Goal: Task Accomplishment & Management: Manage account settings

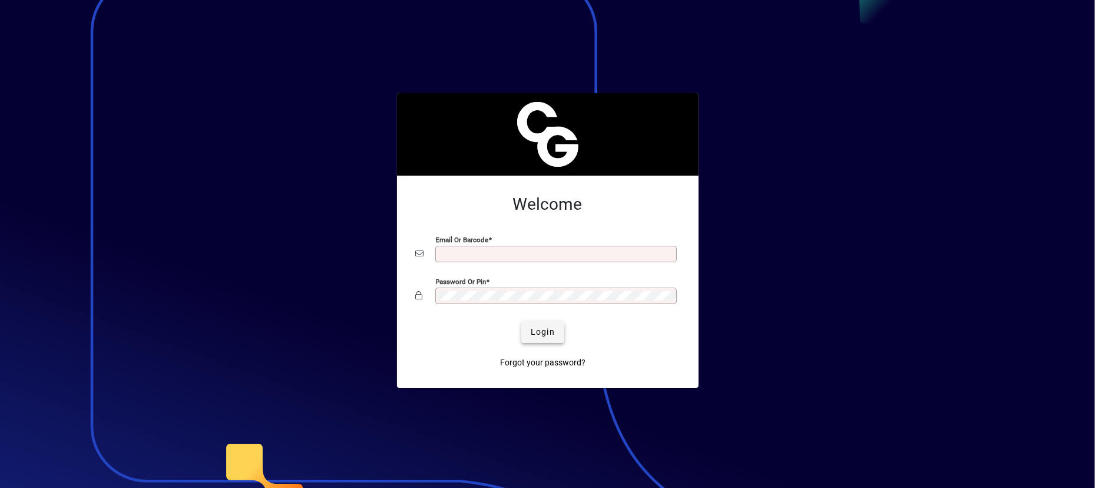
type input "**********"
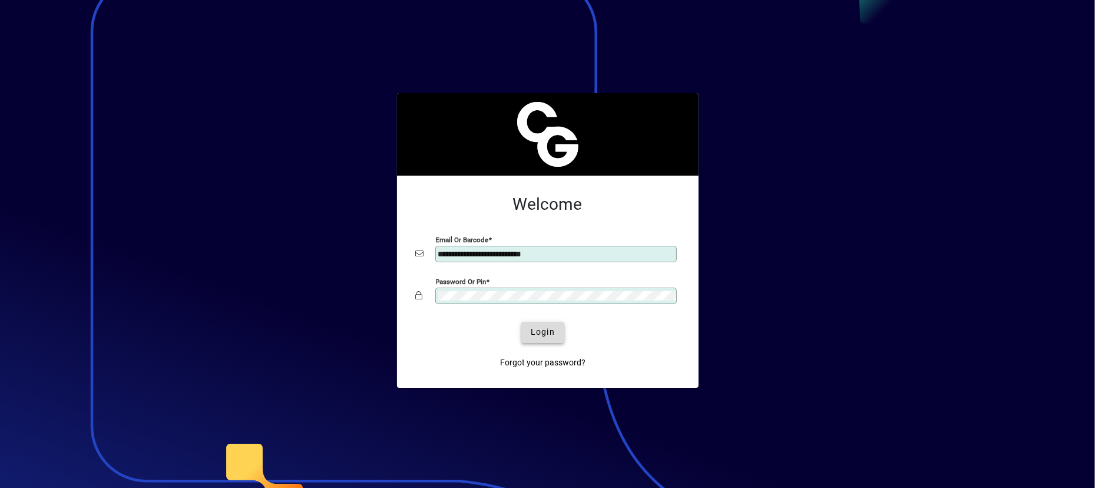
click at [557, 330] on span "submit" at bounding box center [542, 332] width 43 height 28
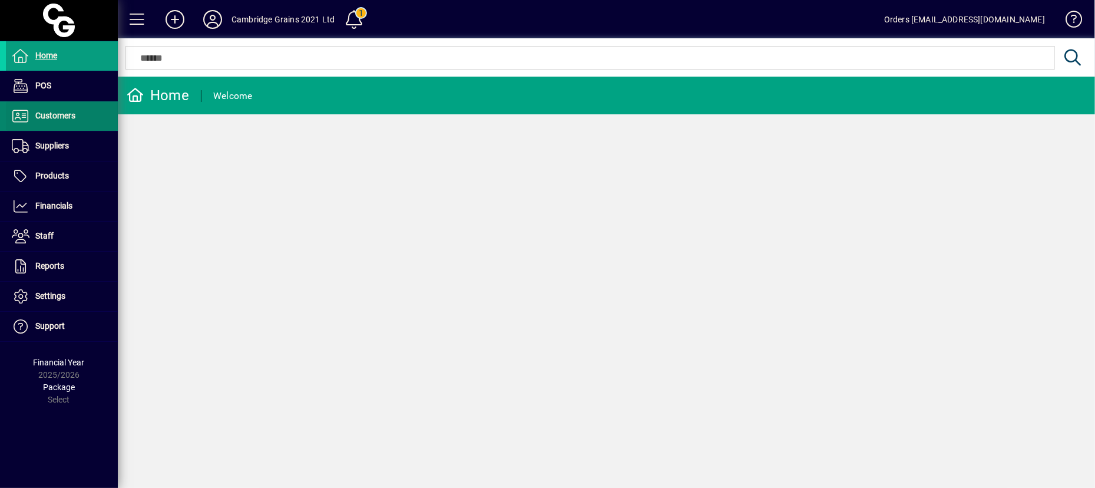
click at [49, 115] on span "Customers" at bounding box center [55, 115] width 40 height 9
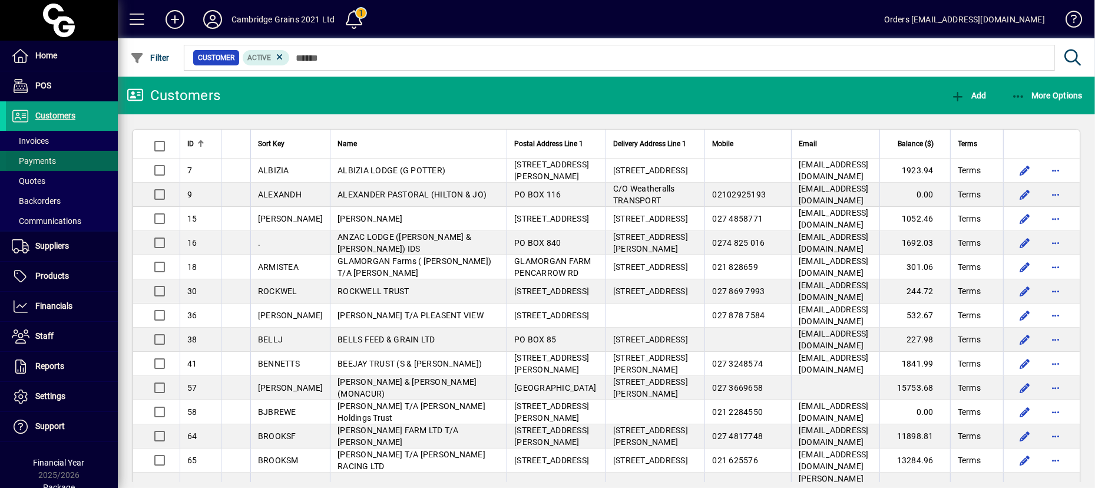
click at [28, 148] on span at bounding box center [62, 161] width 112 height 28
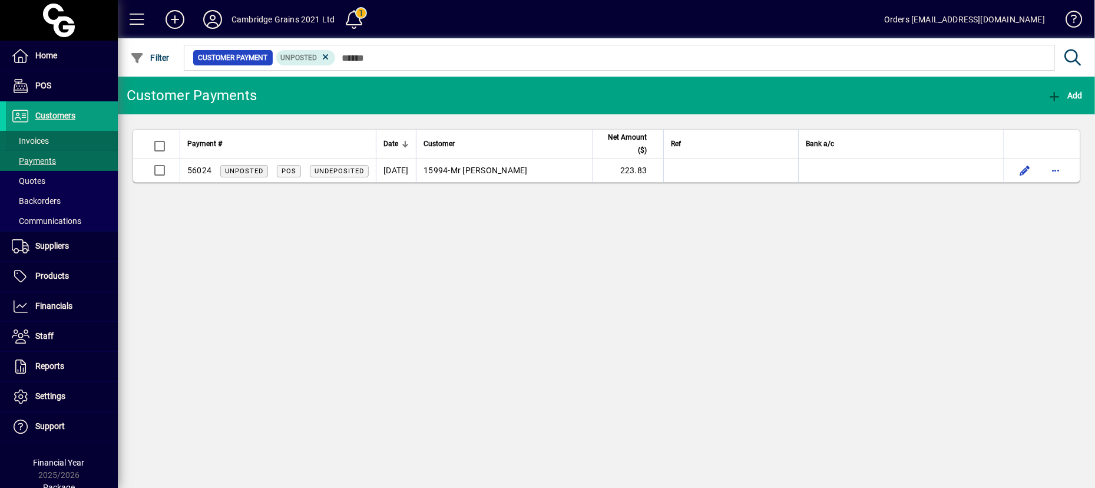
click at [34, 144] on span "Invoices" at bounding box center [30, 140] width 37 height 9
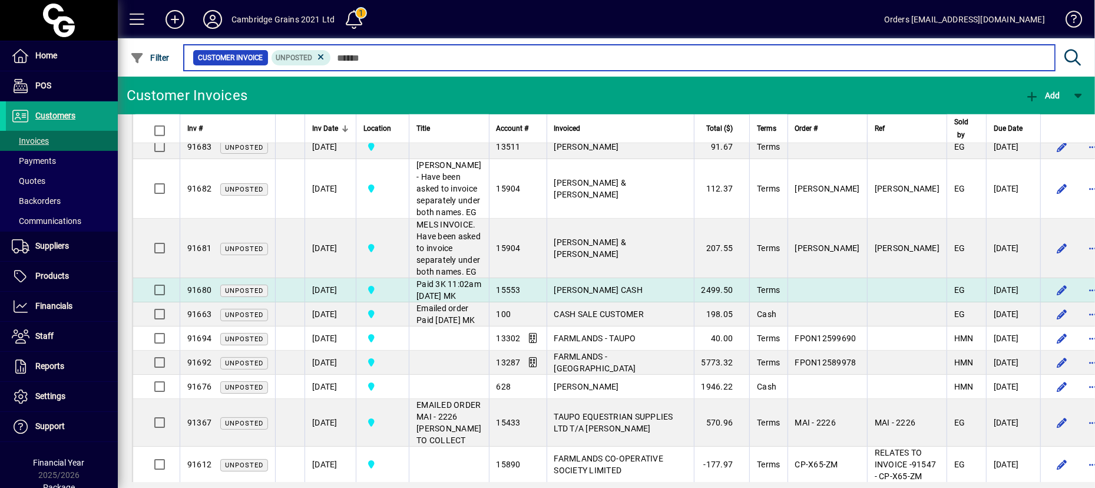
scroll to position [964, 0]
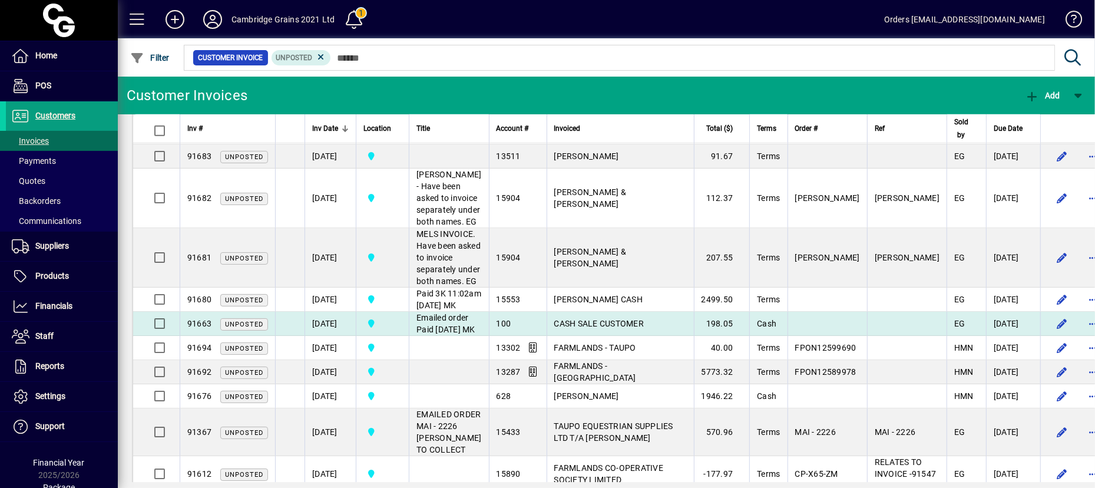
click at [338, 336] on td "[DATE]" at bounding box center [329, 324] width 51 height 24
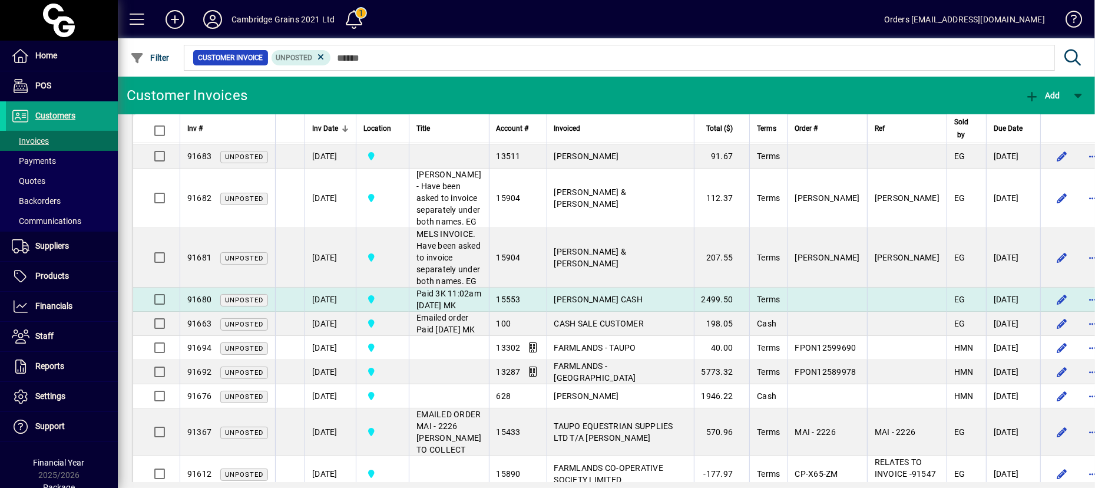
click at [329, 312] on td "[DATE]" at bounding box center [329, 299] width 51 height 24
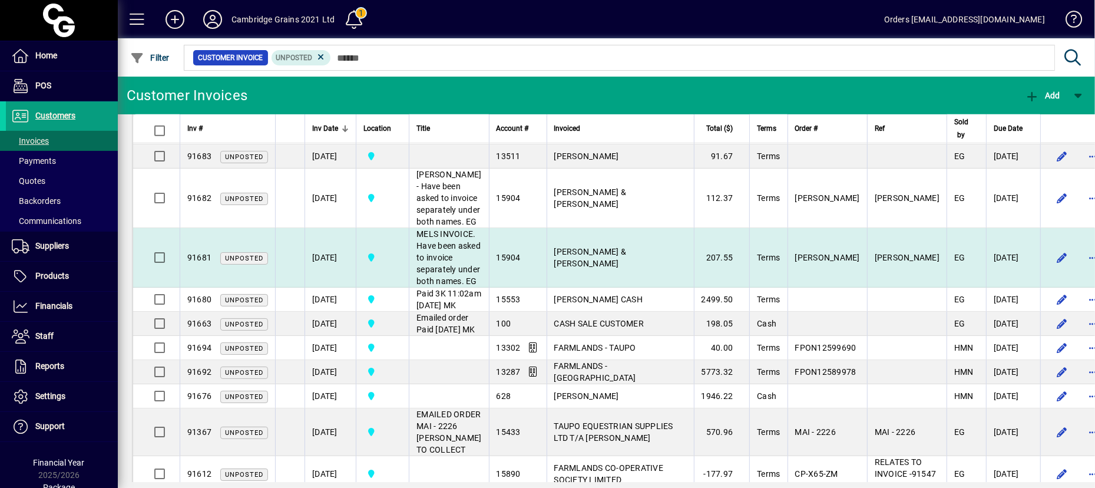
click at [322, 287] on td "[DATE]" at bounding box center [329, 257] width 51 height 59
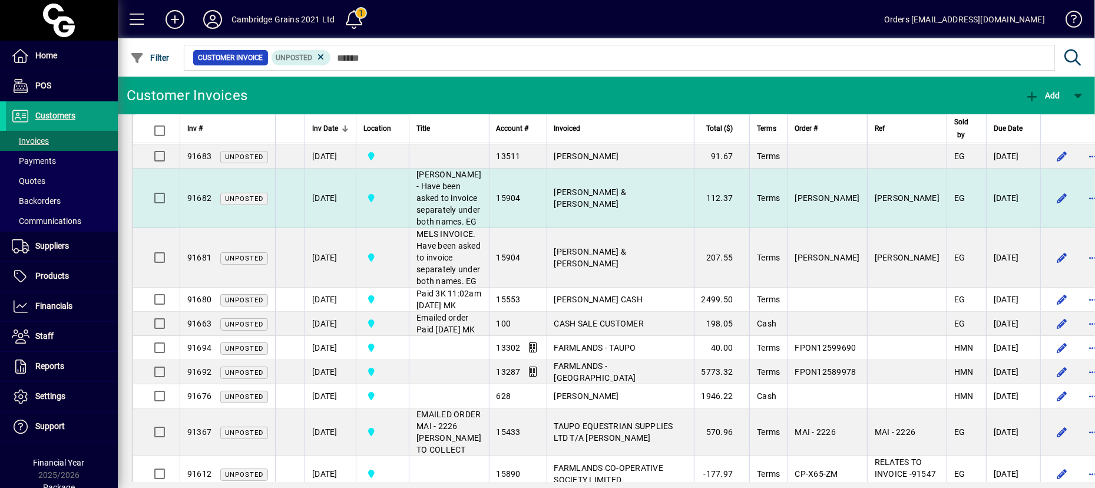
click at [342, 228] on td "[DATE]" at bounding box center [329, 197] width 51 height 59
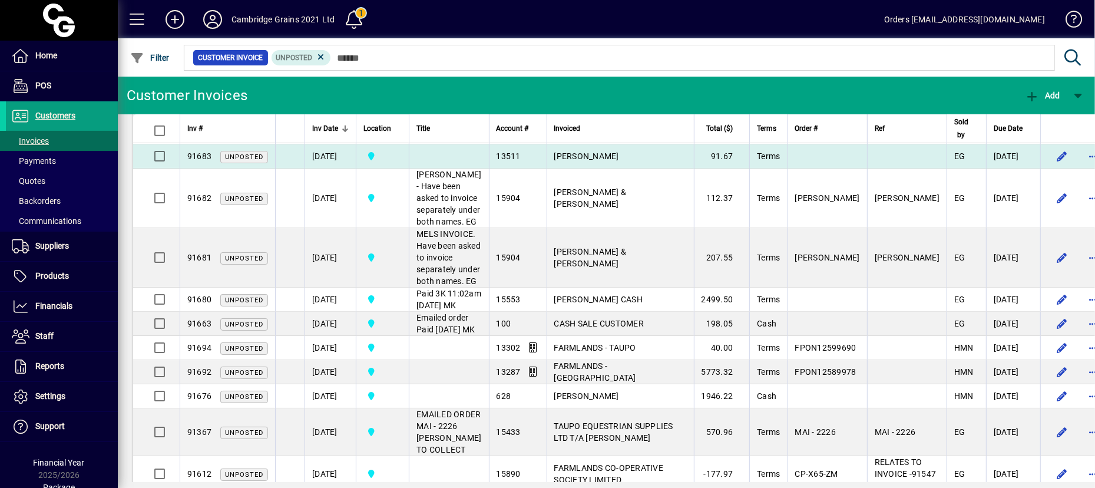
click at [335, 168] on td "[DATE]" at bounding box center [329, 156] width 51 height 24
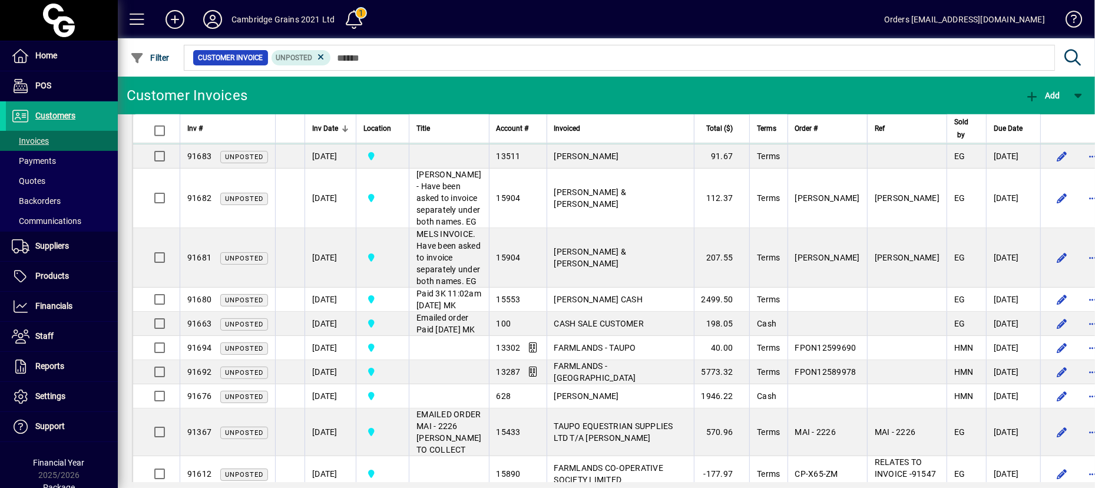
click at [335, 144] on td "[DATE]" at bounding box center [329, 132] width 51 height 24
click at [337, 120] on td "[DATE]" at bounding box center [329, 108] width 51 height 24
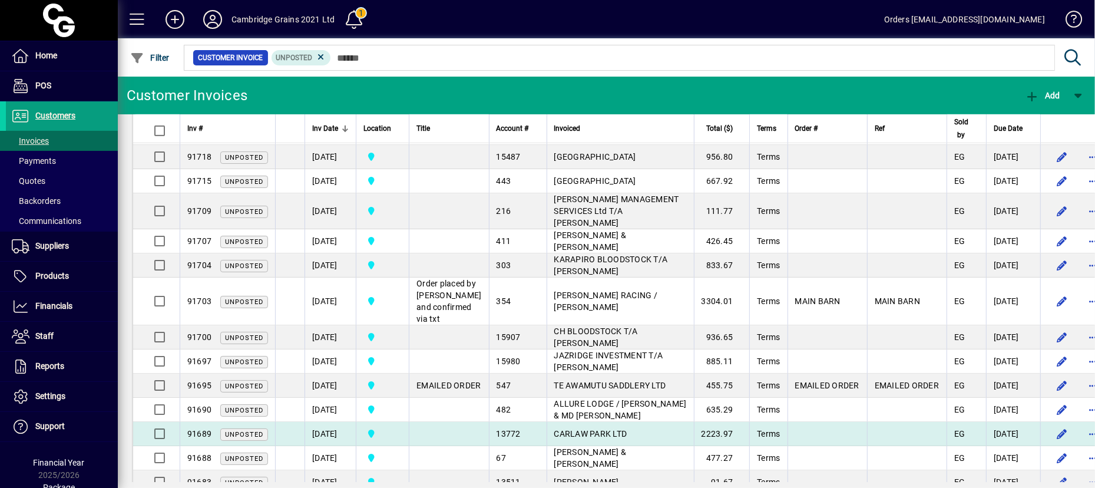
scroll to position [637, 0]
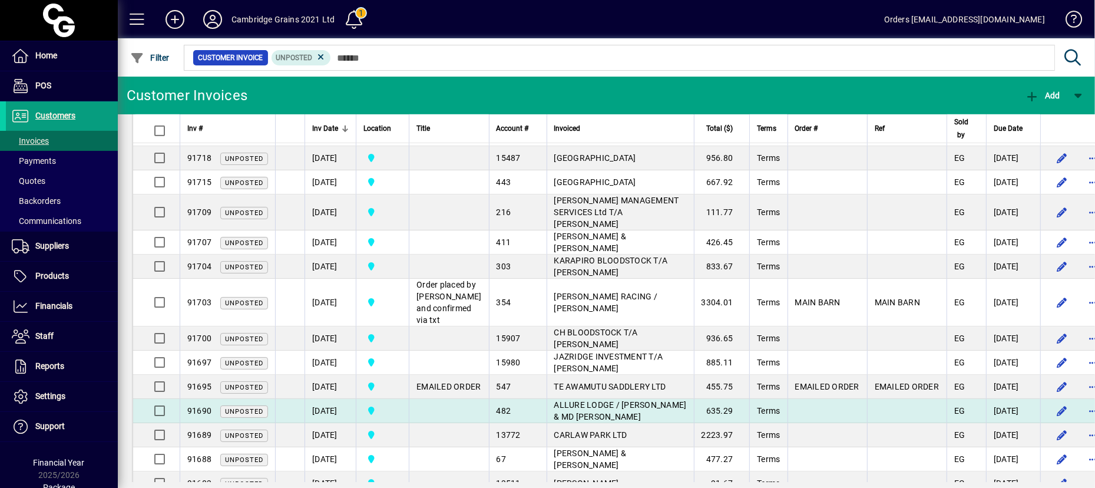
click at [577, 421] on span "ALLURE LODGE / JOHN & MD ROBINSON" at bounding box center [620, 410] width 133 height 21
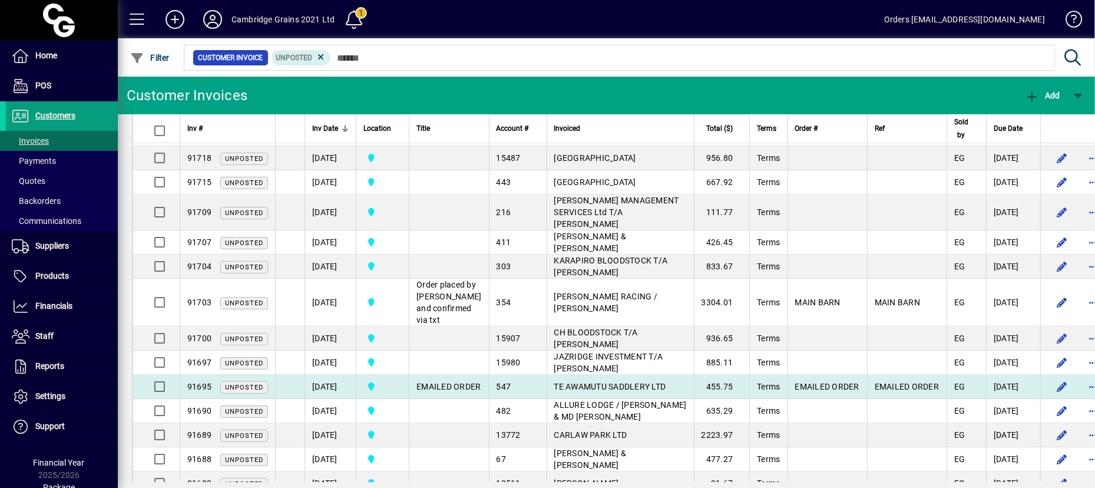
click at [575, 391] on span "TE AWAMUTU SADDLERY LTD" at bounding box center [610, 386] width 112 height 9
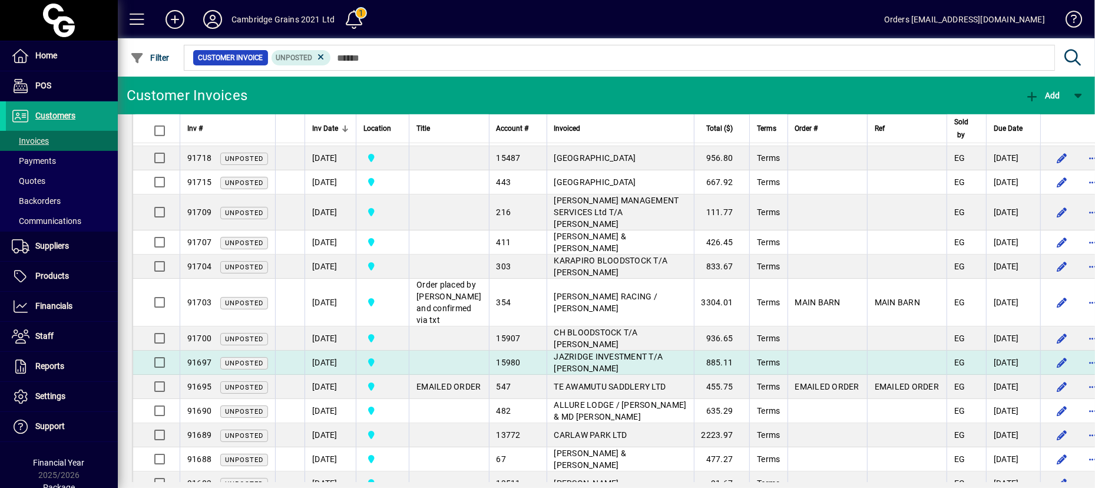
click at [575, 373] on span "JAZRIDGE INVESTMENT T/A PETER G ARCHER" at bounding box center [608, 362] width 109 height 21
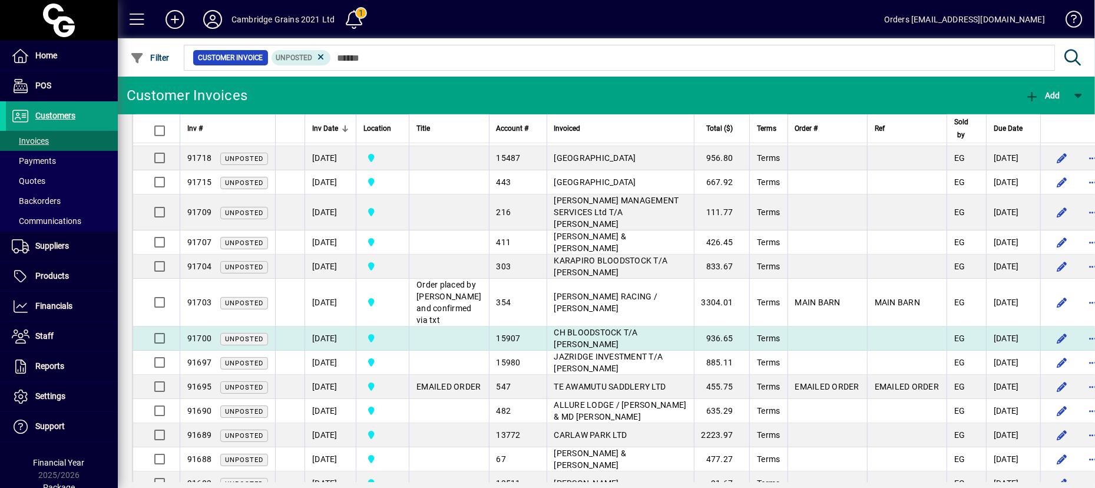
click at [574, 349] on span "CH BLOODSTOCK T/A CARL HENDERSON" at bounding box center [596, 337] width 84 height 21
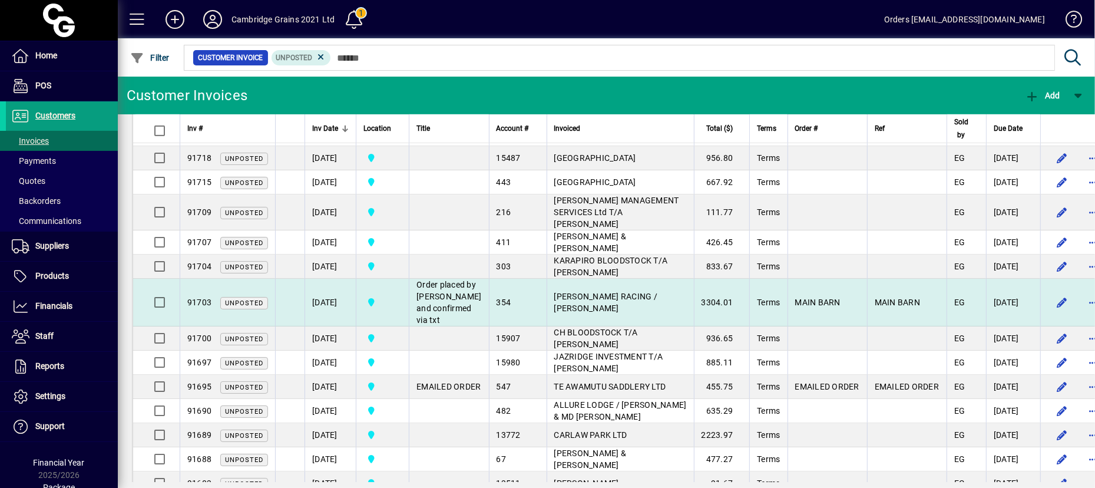
click at [573, 326] on td "MARSH RACING / STEPHEN" at bounding box center [620, 303] width 147 height 48
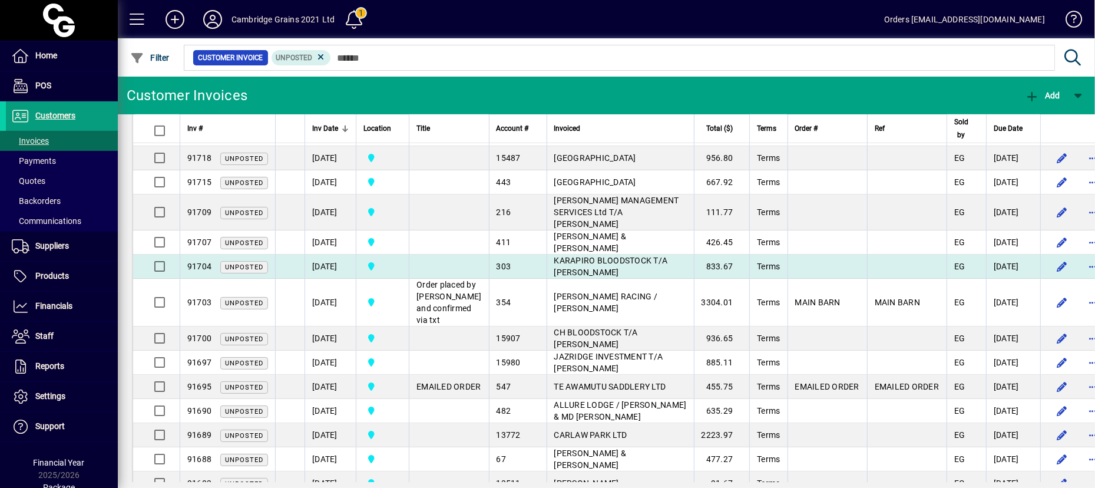
click at [589, 279] on td "KARAPIRO BLOODSTOCK T/A Tim Carter" at bounding box center [620, 266] width 147 height 24
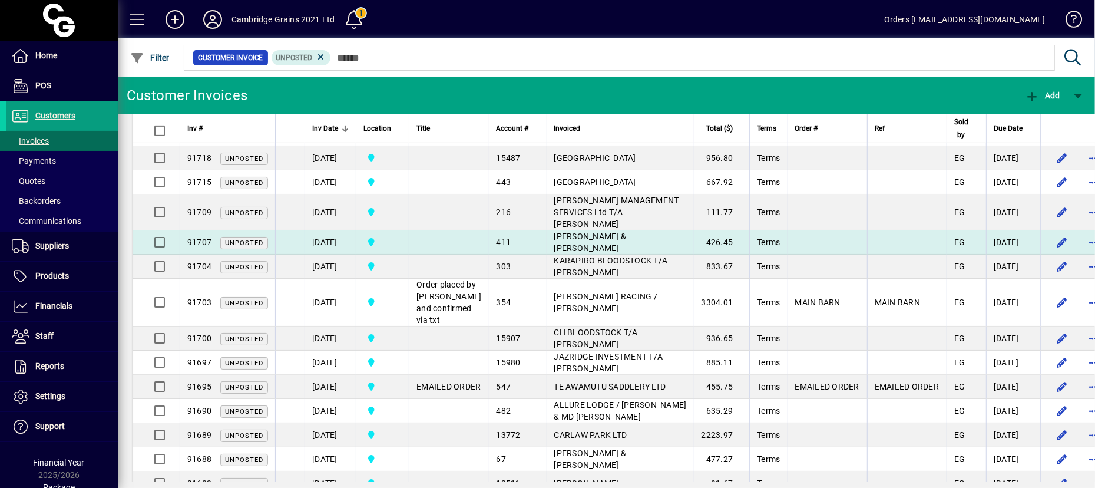
click at [603, 253] on span "JOHN & KAREN NICHOLSON" at bounding box center [590, 241] width 72 height 21
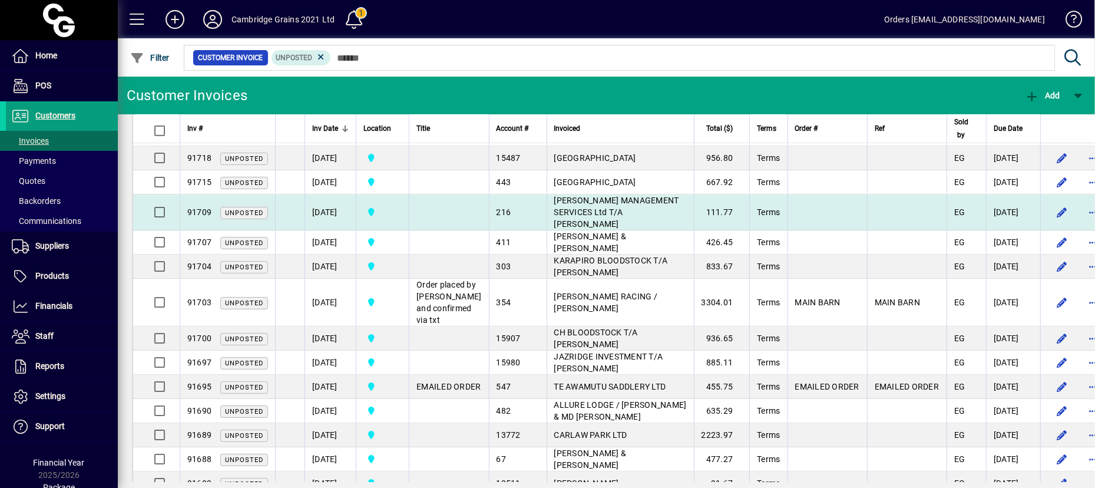
drag, startPoint x: 614, startPoint y: 249, endPoint x: 620, endPoint y: 229, distance: 20.7
click at [615, 229] on span "GORDON MANAGEMENT SERVICES Ltd T/A Paul Alexander Gordon" at bounding box center [616, 212] width 125 height 33
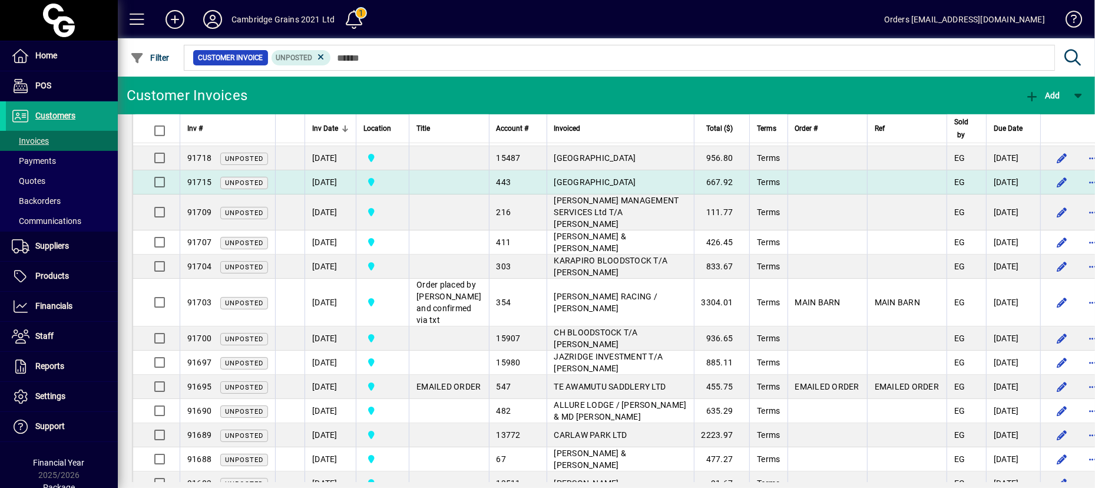
click at [621, 194] on td "PHOENIX PARK" at bounding box center [620, 182] width 147 height 24
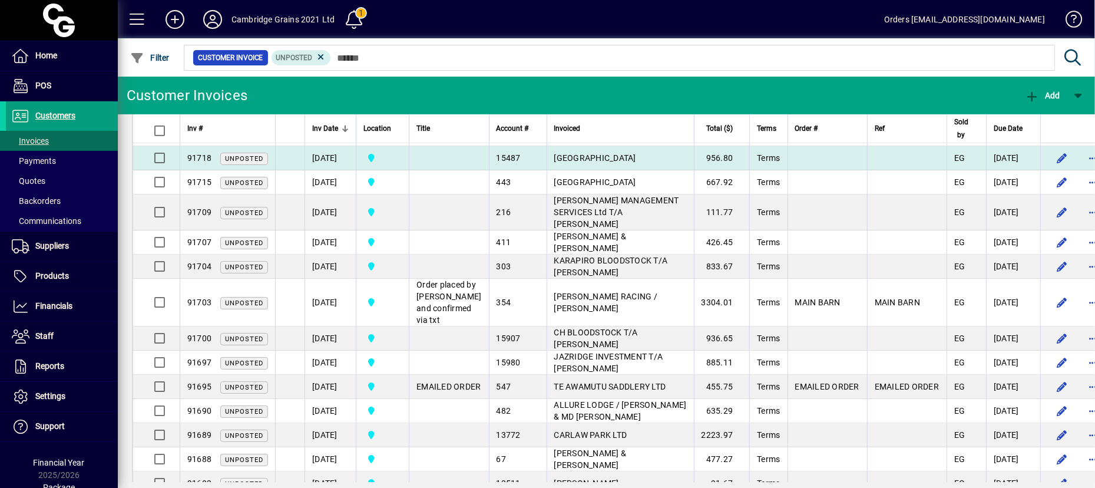
click at [629, 170] on td "LANDSDOWNE PARK" at bounding box center [620, 158] width 147 height 24
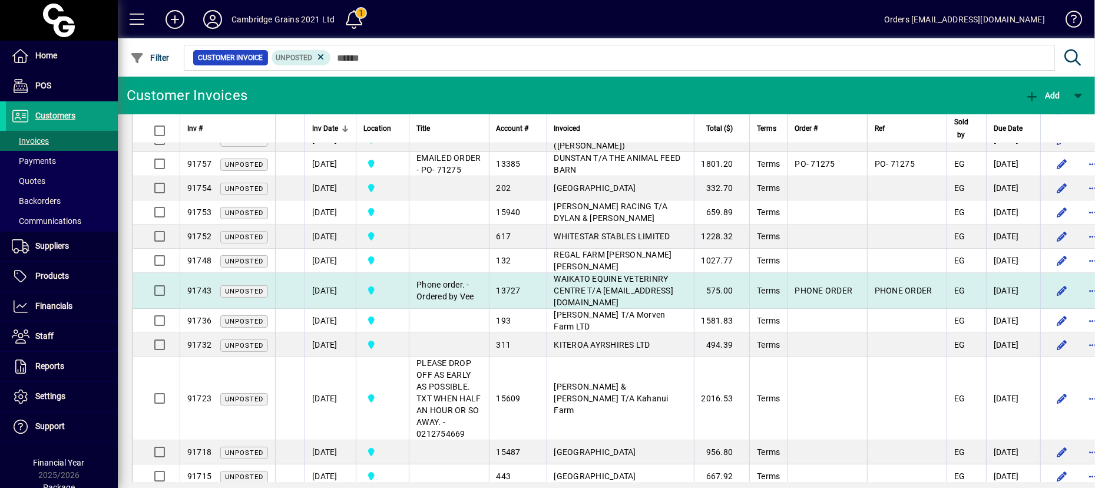
scroll to position [342, 0]
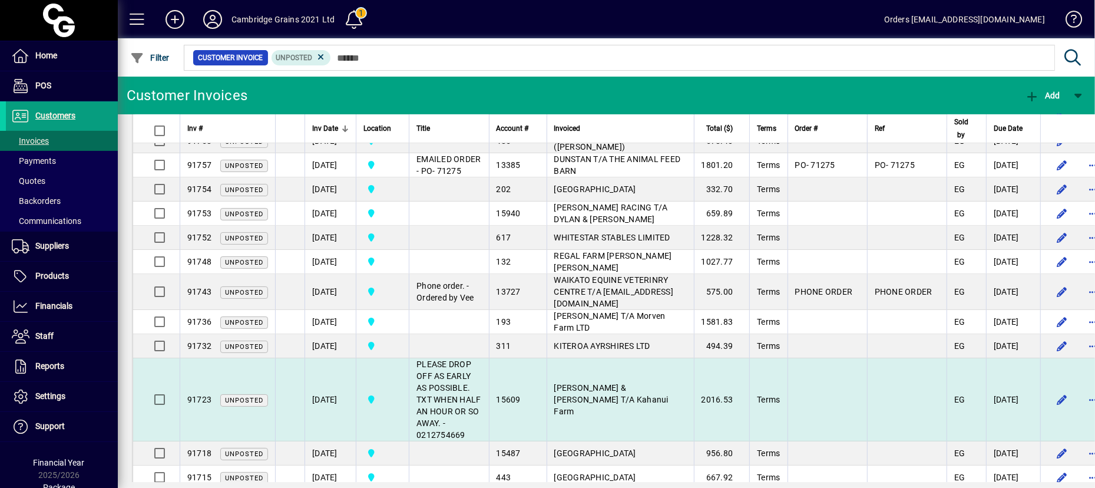
click at [615, 429] on td "NICK & NICKY WHITE T/A Kahanui Farm" at bounding box center [620, 399] width 147 height 83
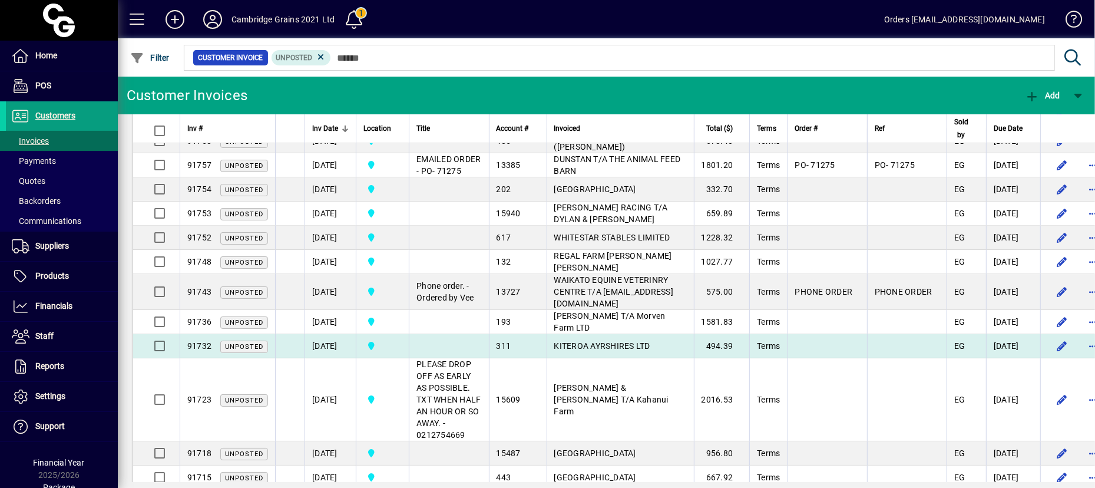
click at [601, 350] on span "KITEROA AYRSHIRES LTD" at bounding box center [602, 345] width 96 height 9
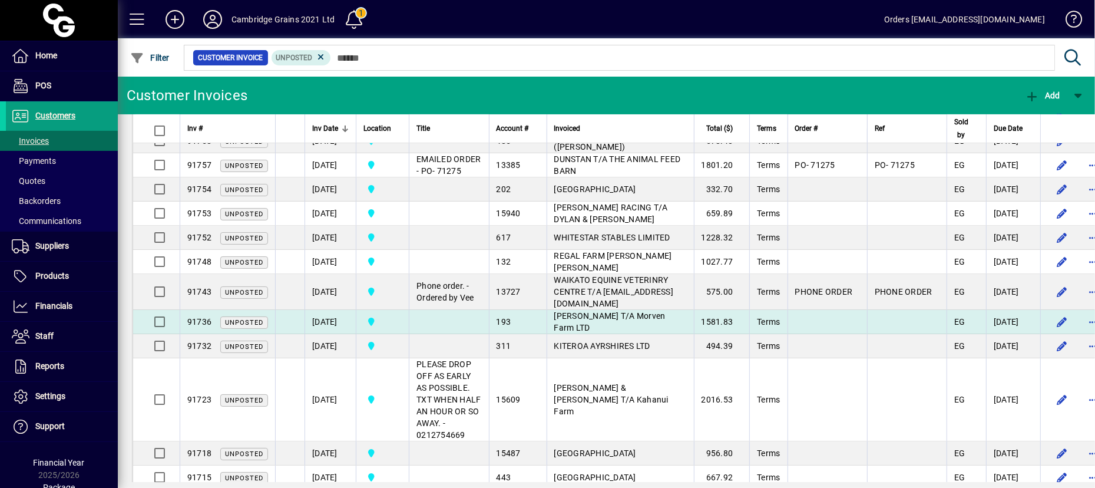
click at [598, 332] on td "JOHN ALLAN FISHER T/A Morven Farm LTD" at bounding box center [620, 322] width 147 height 24
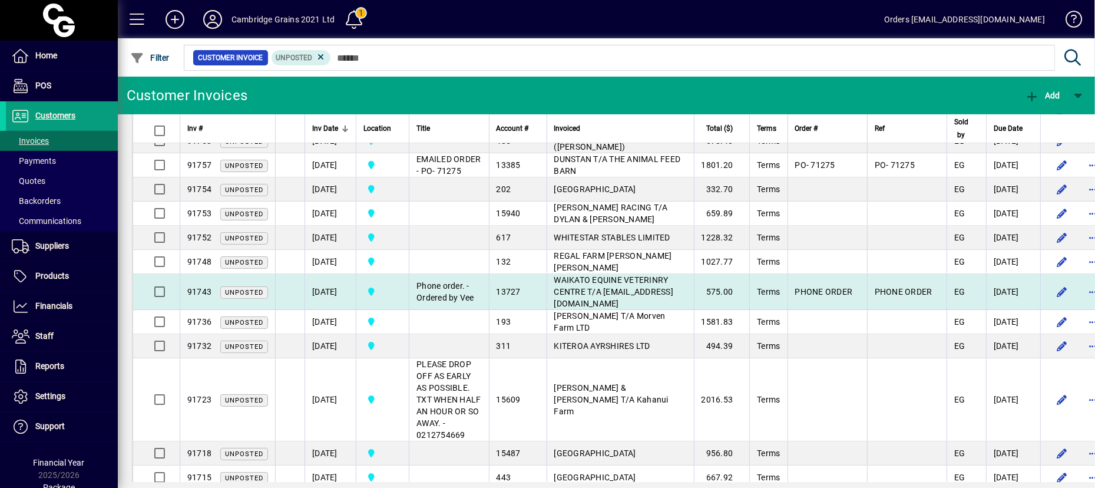
click at [597, 307] on td "WAIKATO EQUINE VETERINRY CENTRE T/A [EMAIL_ADDRESS][DOMAIN_NAME]" at bounding box center [620, 292] width 147 height 36
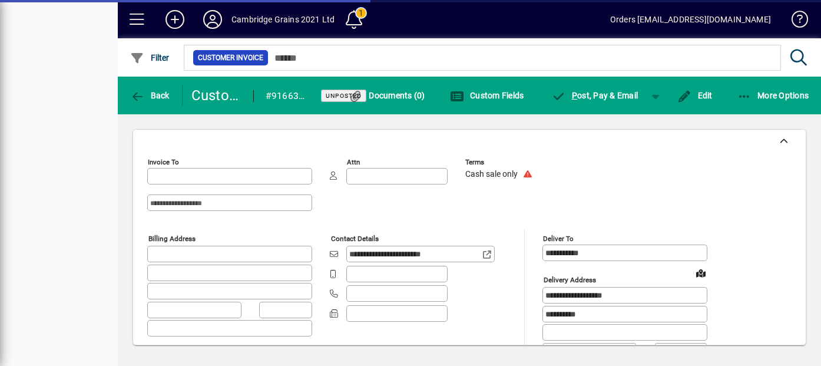
type input "**********"
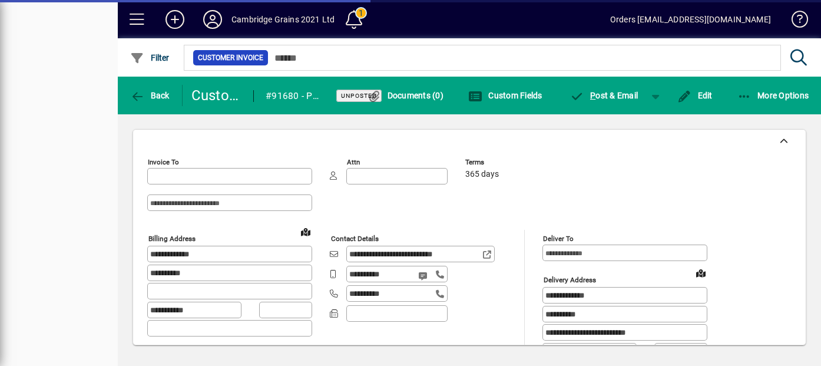
type input "**********"
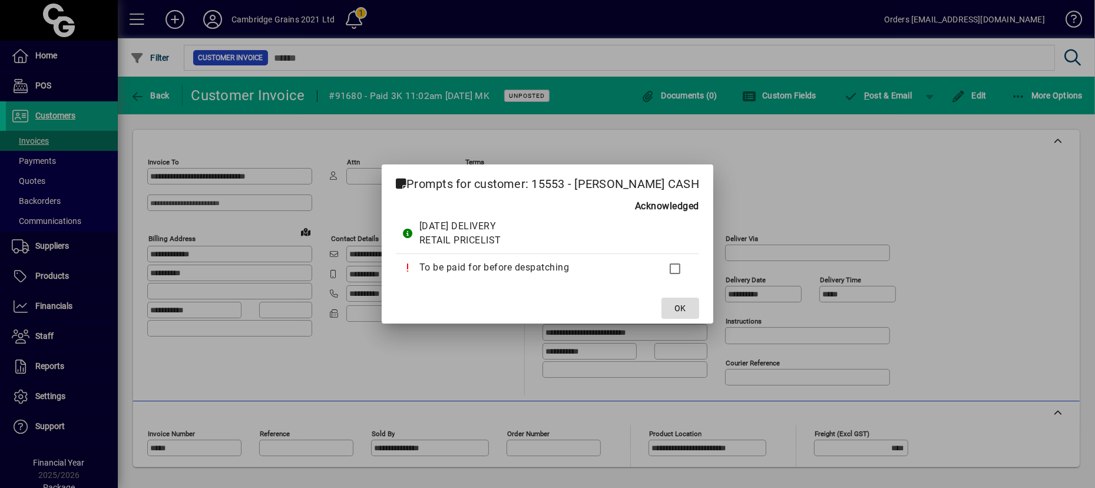
click at [686, 307] on span "OK" at bounding box center [680, 308] width 11 height 12
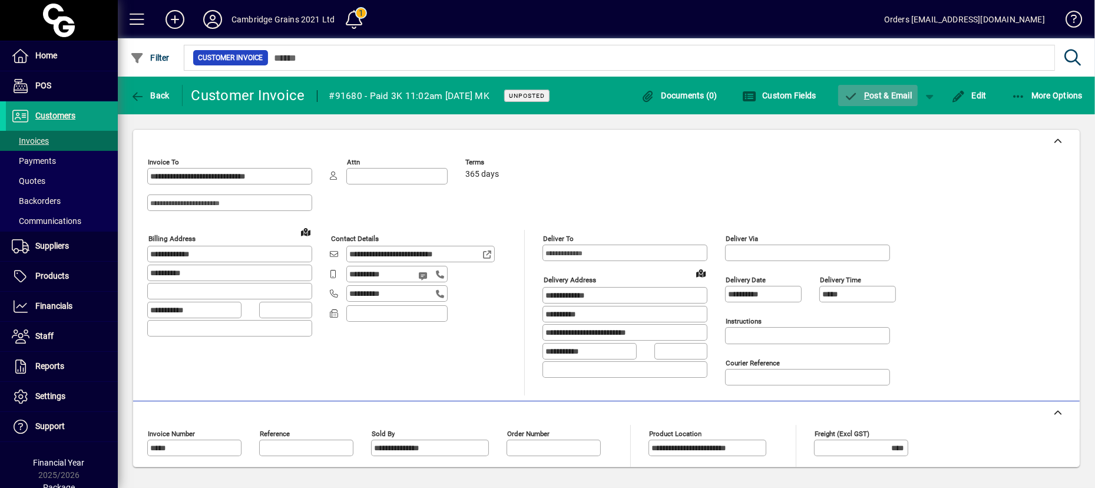
click at [820, 94] on span "P ost & Email" at bounding box center [878, 95] width 68 height 9
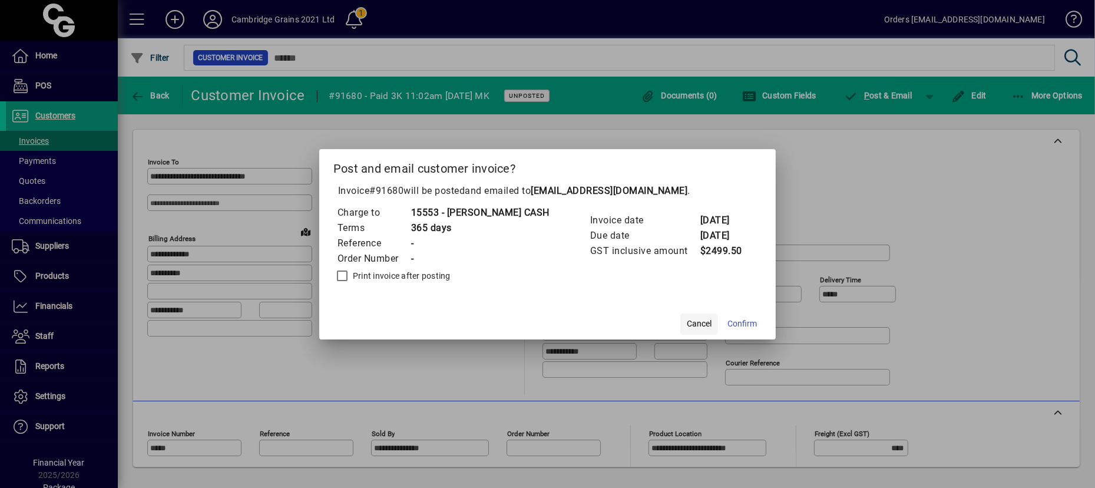
click at [711, 324] on span "Cancel" at bounding box center [699, 323] width 25 height 12
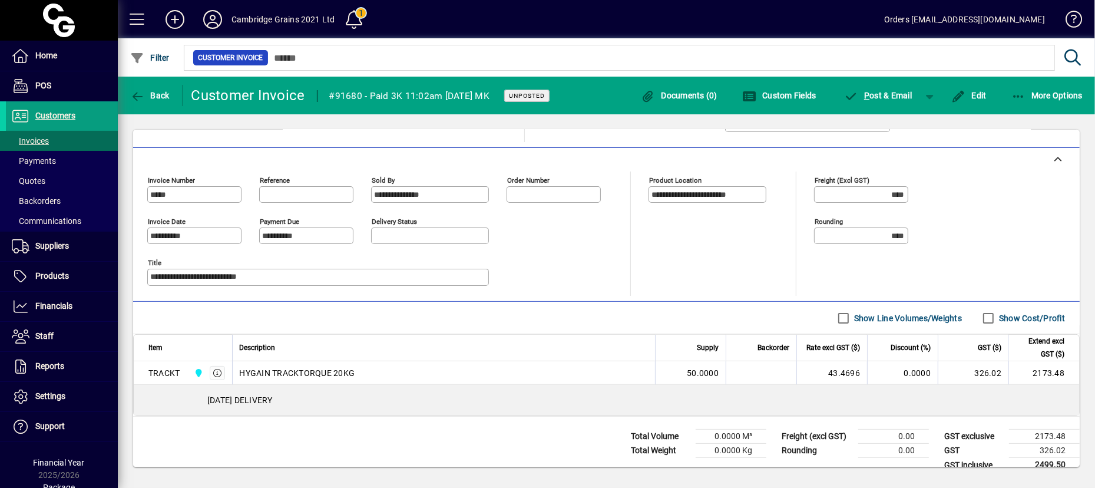
scroll to position [270, 0]
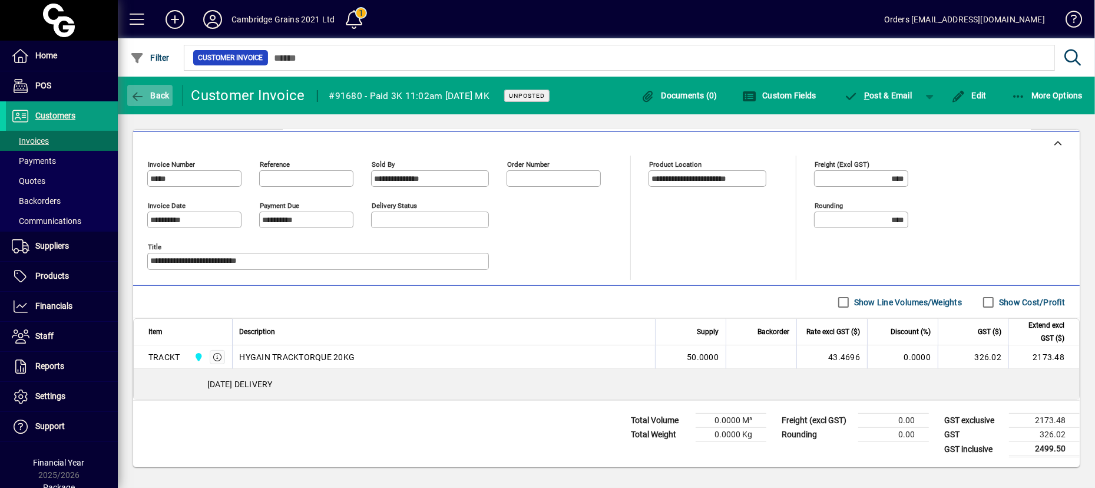
click at [140, 100] on icon "button" at bounding box center [137, 97] width 15 height 12
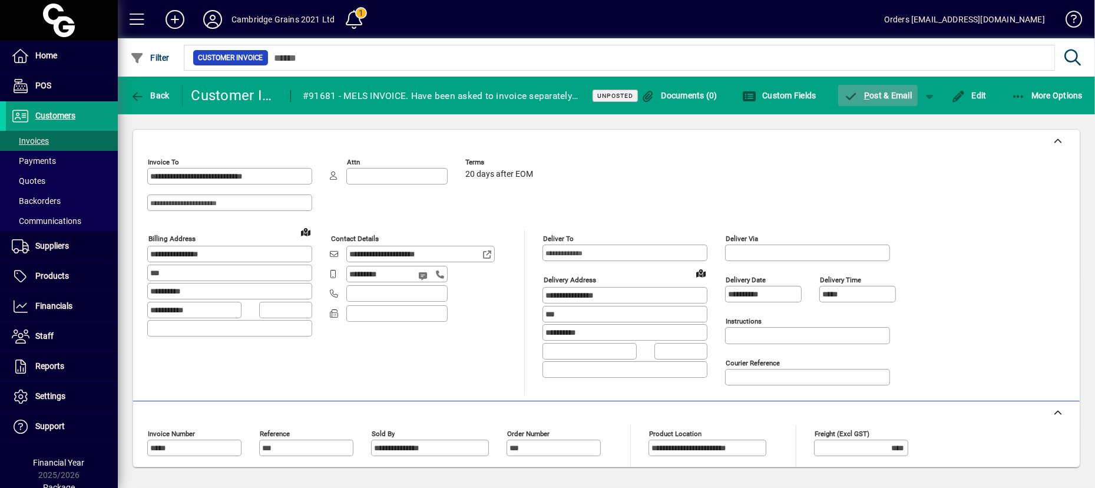
click at [820, 99] on span "P ost & Email" at bounding box center [878, 95] width 68 height 9
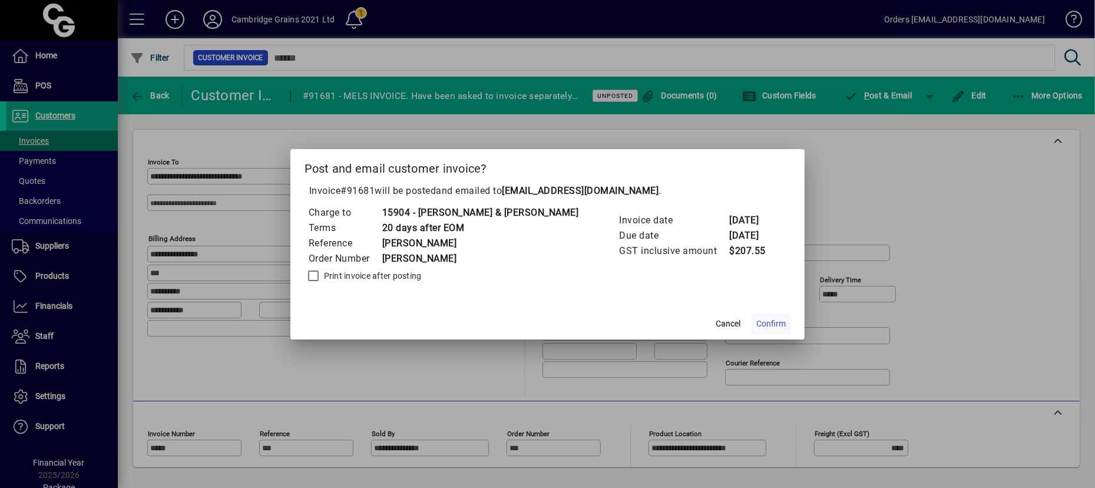
click at [765, 324] on span "Confirm" at bounding box center [770, 323] width 29 height 12
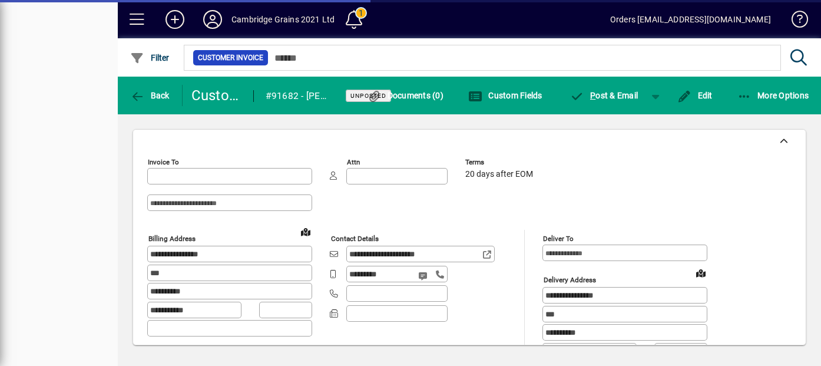
type input "**********"
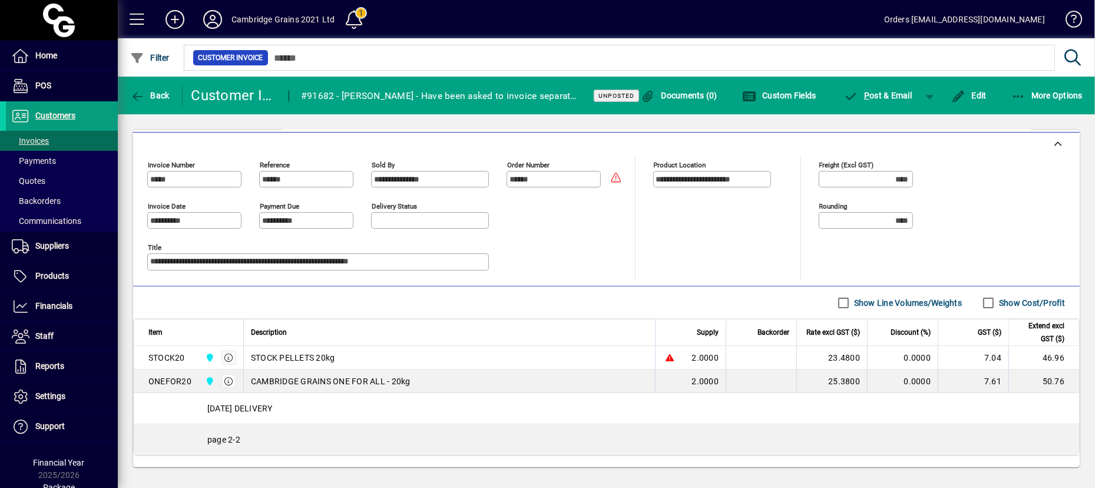
scroll to position [268, 0]
click at [820, 98] on span "P ost & Email" at bounding box center [878, 95] width 68 height 9
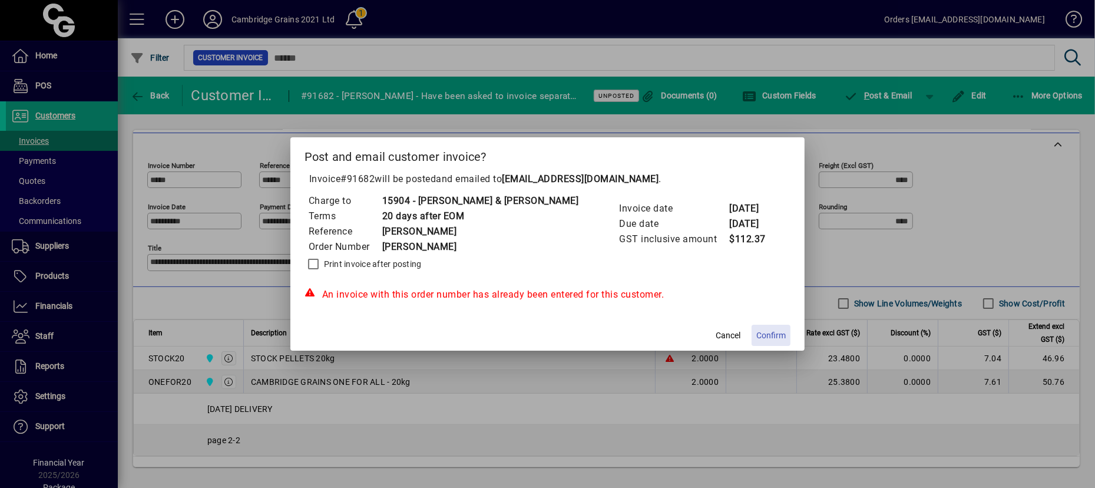
click at [756, 335] on span "Confirm" at bounding box center [770, 335] width 29 height 12
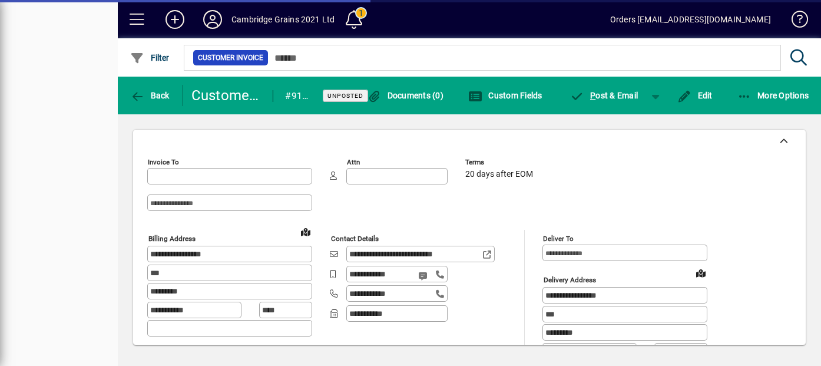
type input "**********"
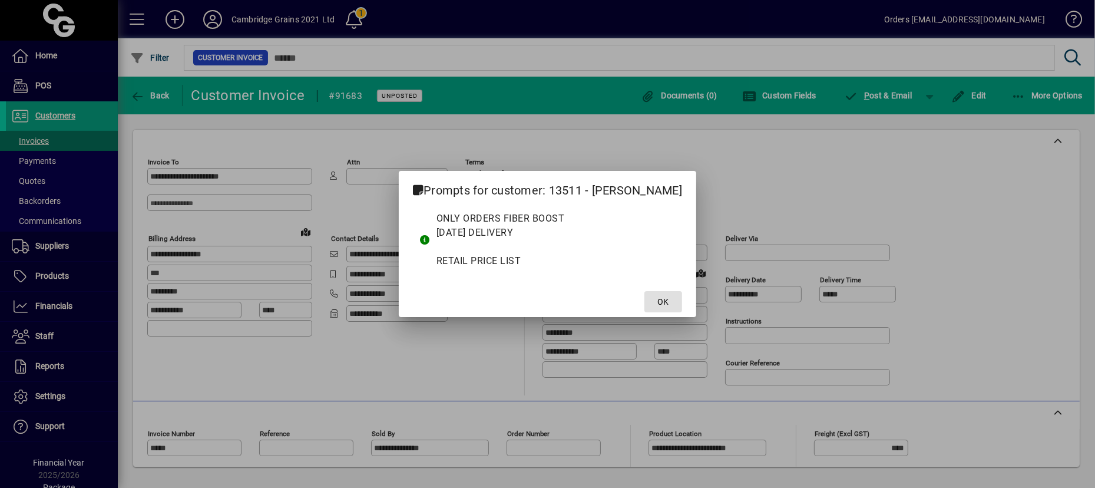
click at [682, 298] on span at bounding box center [663, 301] width 38 height 28
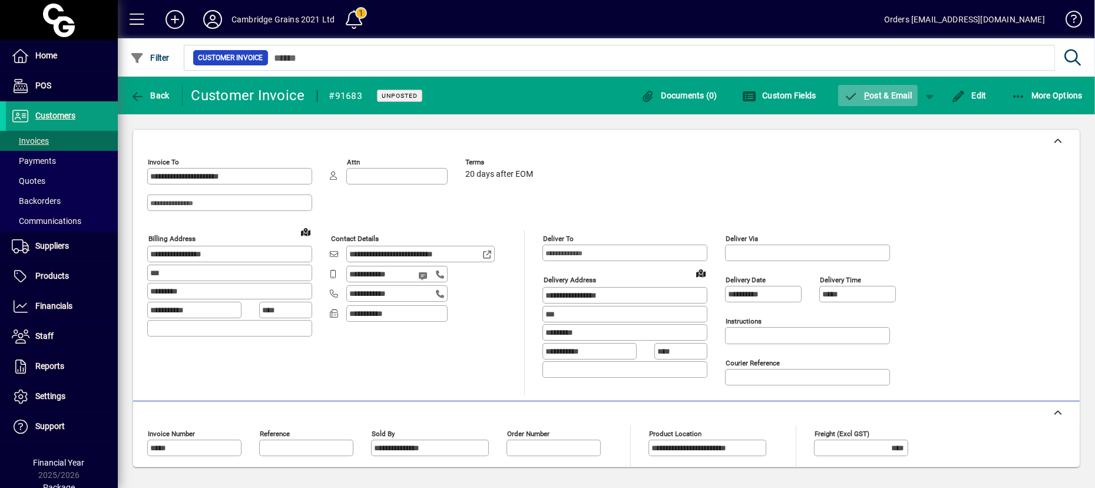
click at [820, 87] on span "button" at bounding box center [878, 95] width 80 height 28
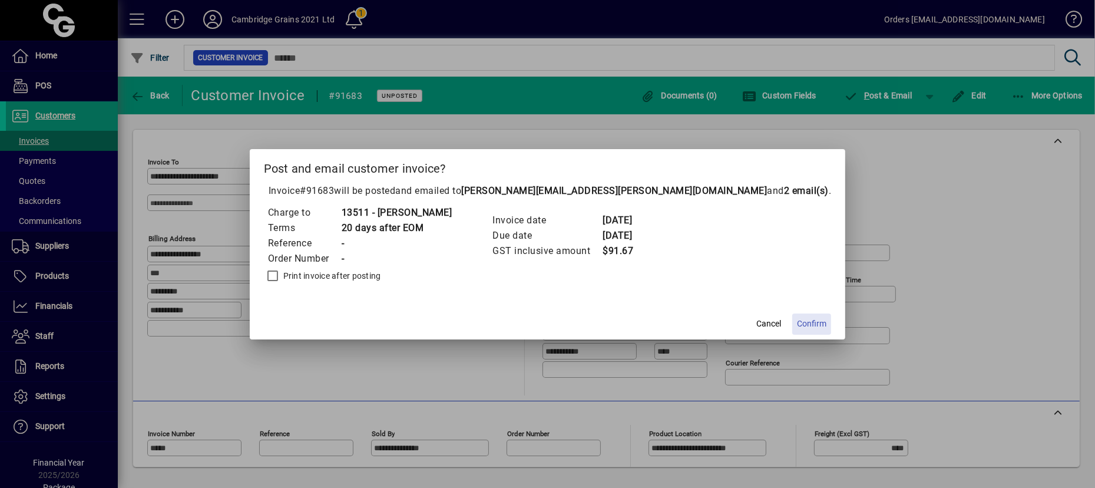
click at [797, 325] on span "Confirm" at bounding box center [811, 323] width 29 height 12
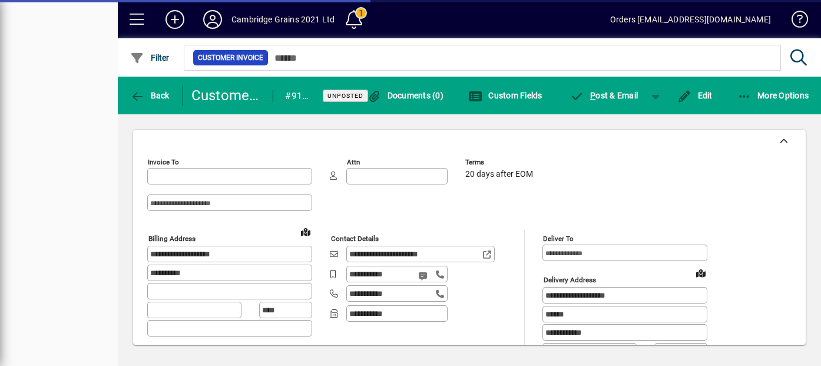
type input "**********"
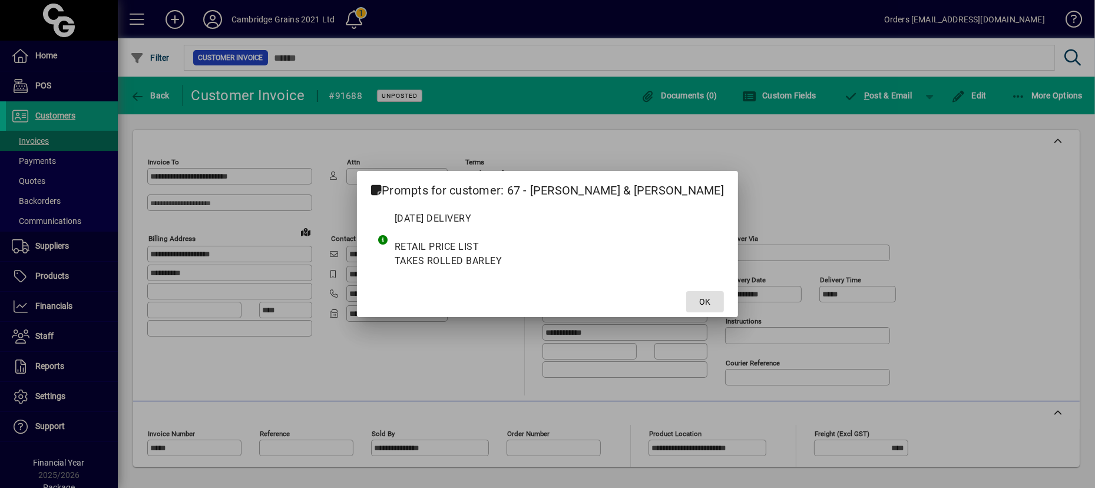
click at [700, 303] on span "OK" at bounding box center [705, 302] width 11 height 12
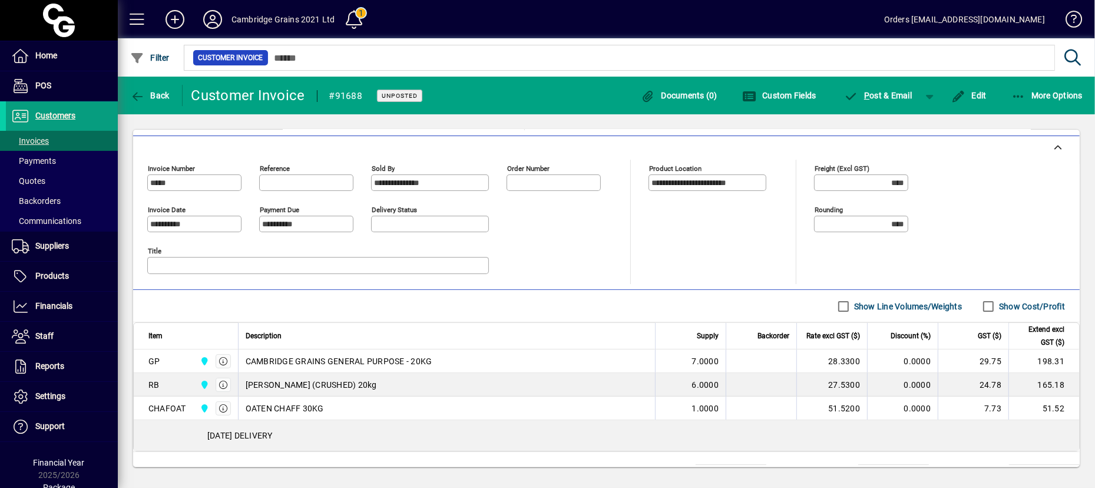
scroll to position [317, 0]
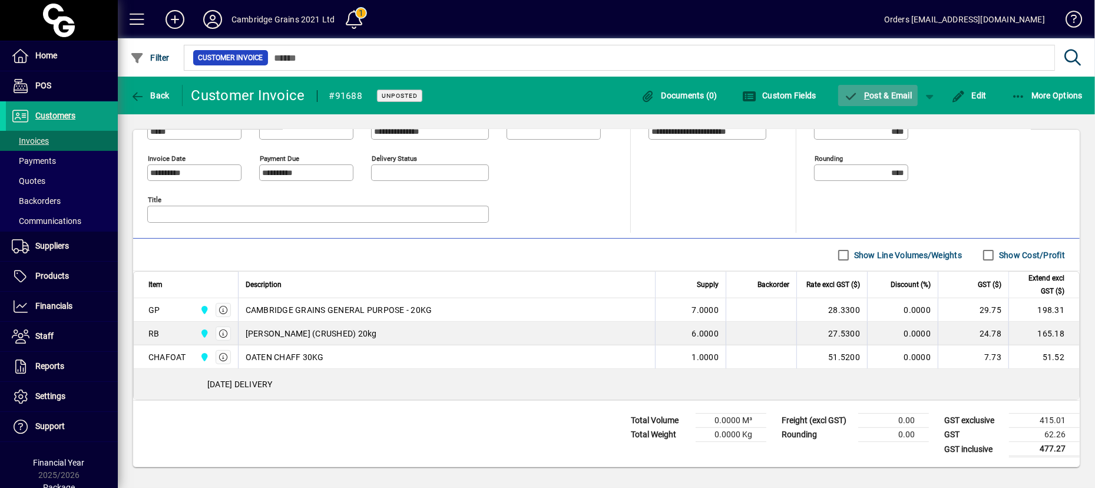
click at [820, 100] on span "P ost & Email" at bounding box center [878, 95] width 68 height 9
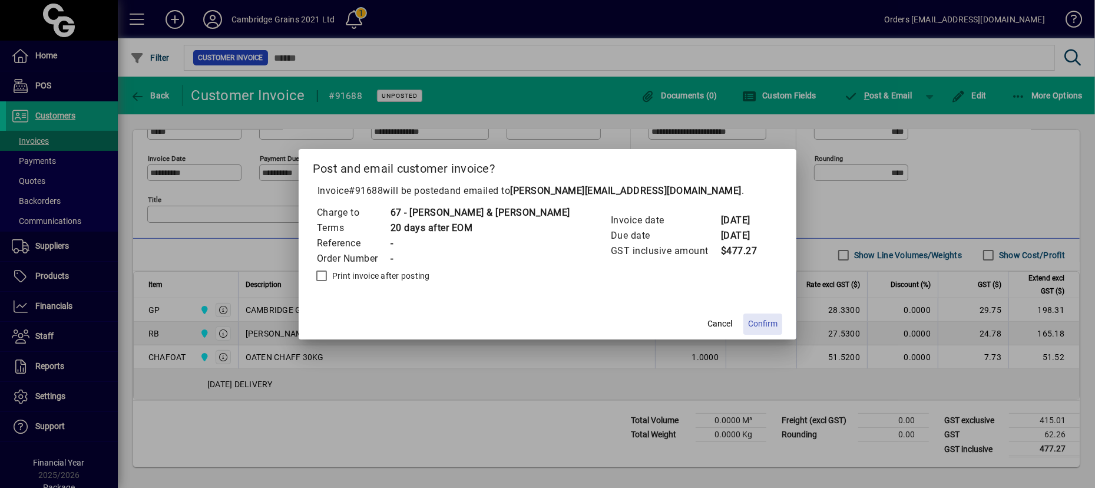
click at [748, 317] on span "Confirm" at bounding box center [762, 323] width 29 height 12
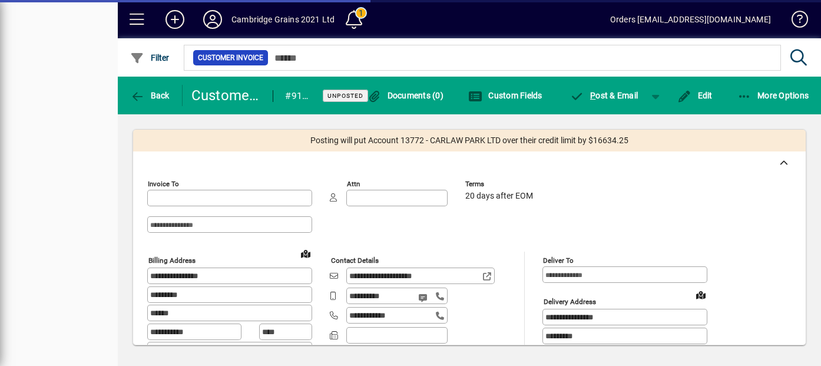
type input "**********"
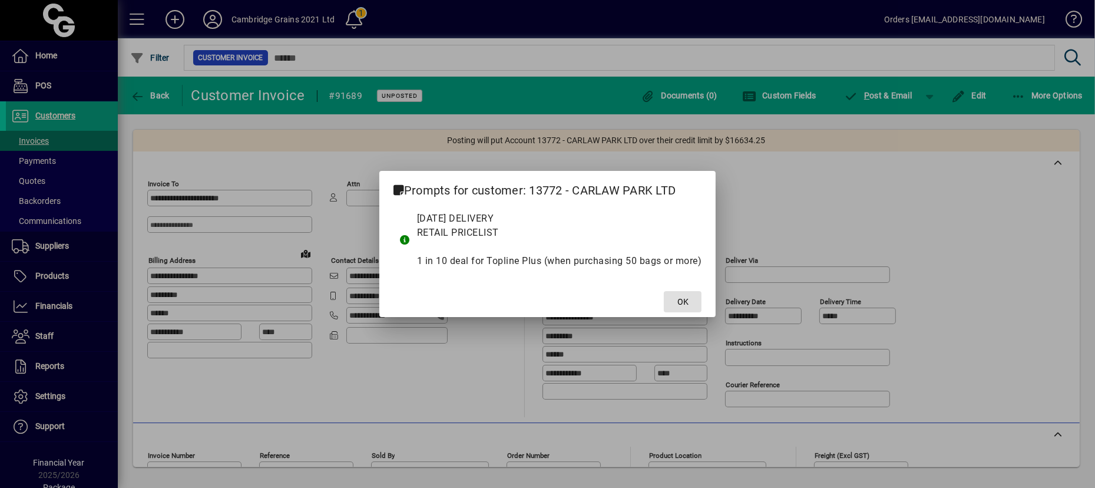
click at [688, 299] on span at bounding box center [683, 301] width 38 height 28
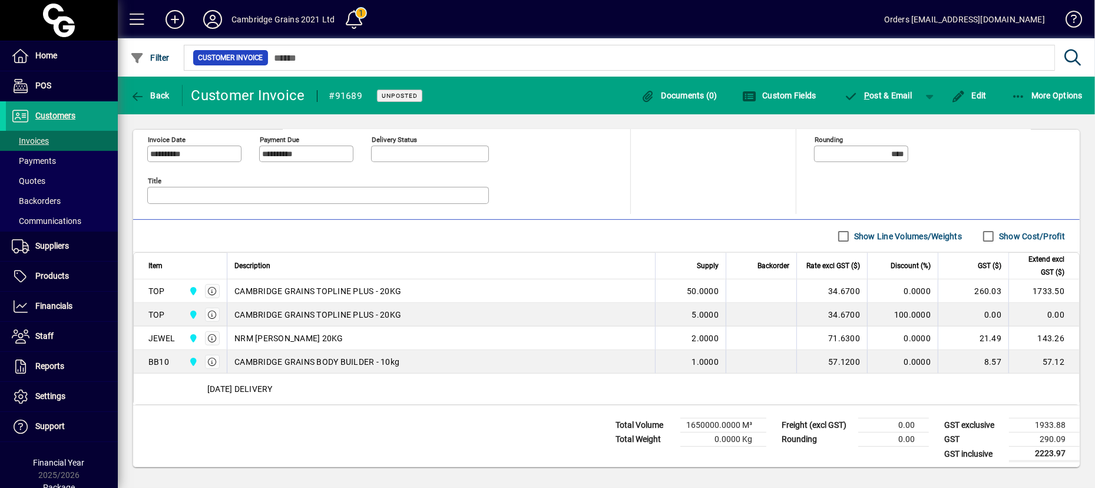
scroll to position [356, 0]
click at [820, 97] on span "P ost & Email" at bounding box center [878, 95] width 68 height 9
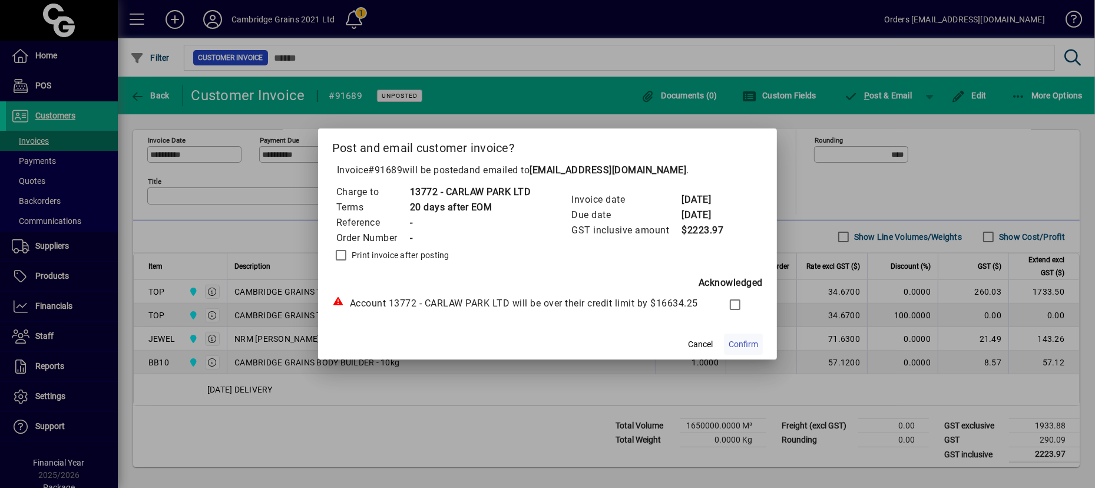
click at [739, 340] on span "Confirm" at bounding box center [743, 344] width 29 height 12
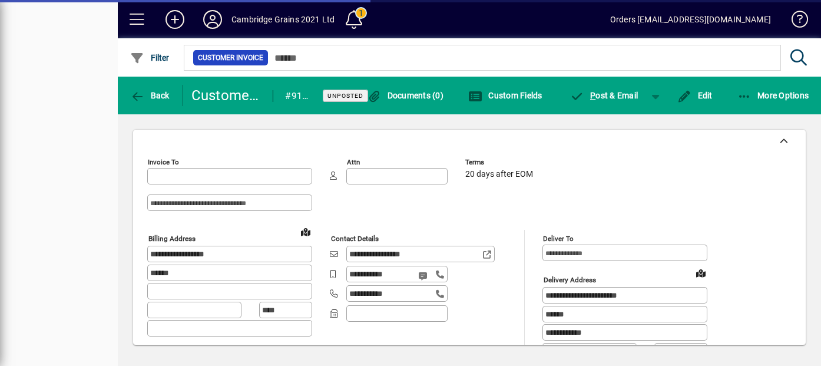
type input "**********"
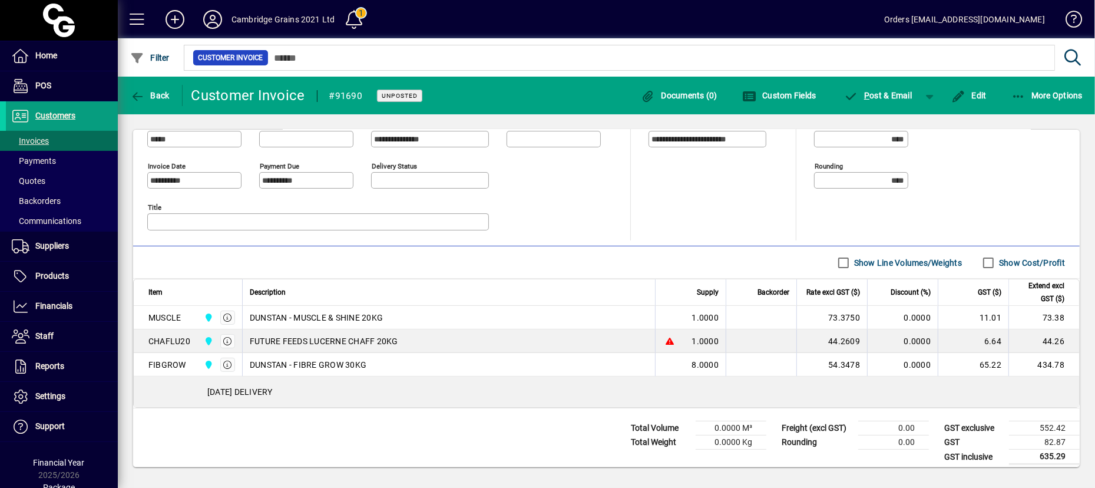
scroll to position [317, 0]
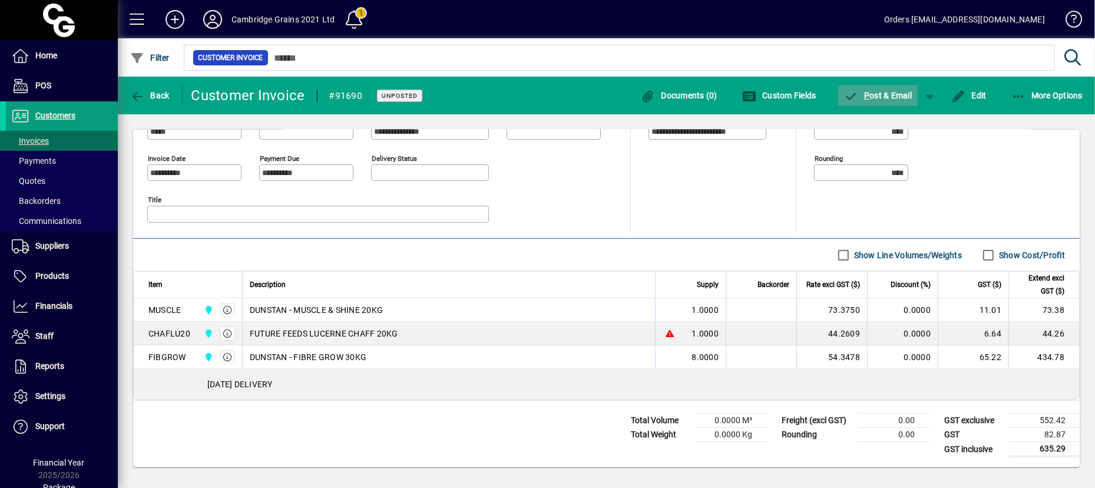
click at [820, 88] on span "button" at bounding box center [878, 95] width 80 height 28
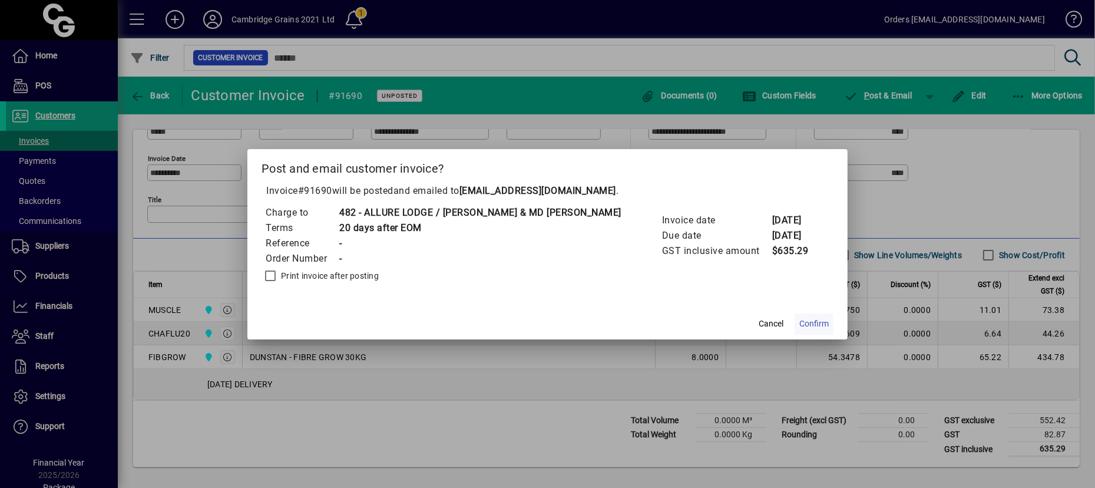
click at [799, 319] on span "Confirm" at bounding box center [813, 323] width 29 height 12
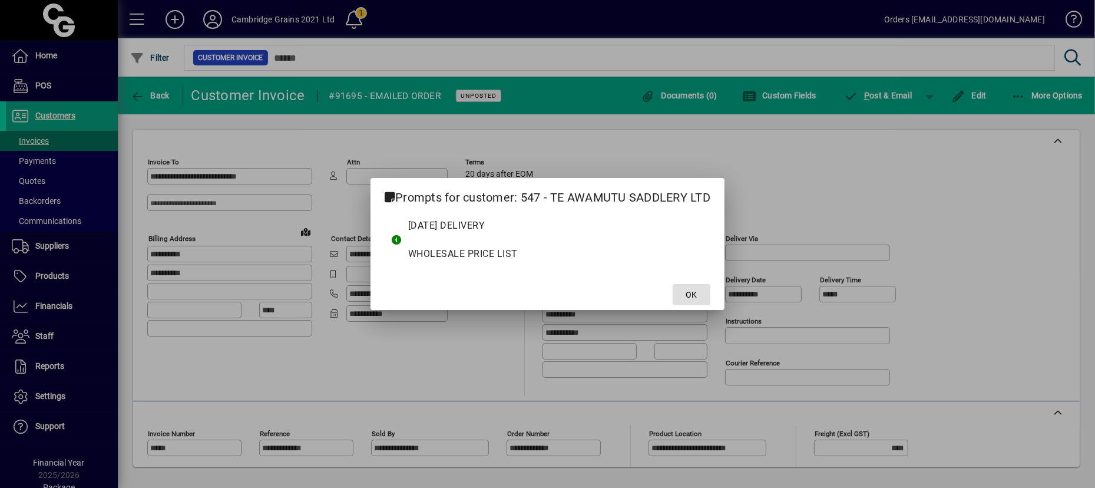
click at [695, 293] on span "OK" at bounding box center [691, 295] width 11 height 12
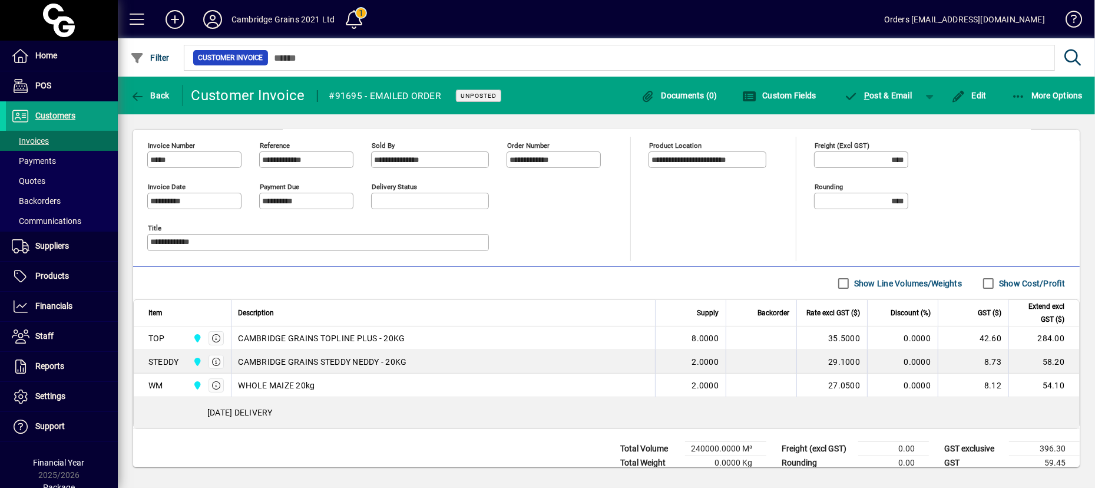
scroll to position [317, 0]
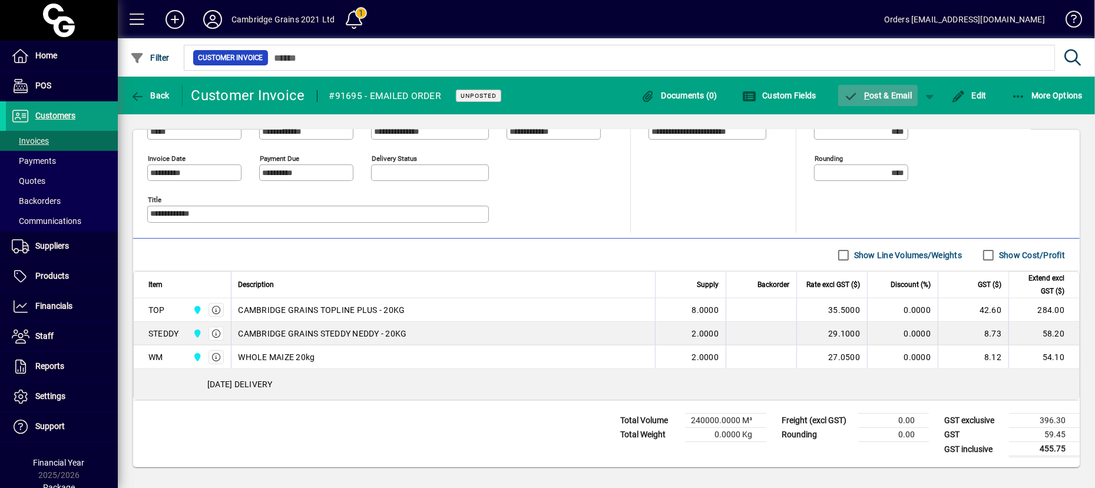
click at [820, 94] on span "P ost & Email" at bounding box center [878, 95] width 68 height 9
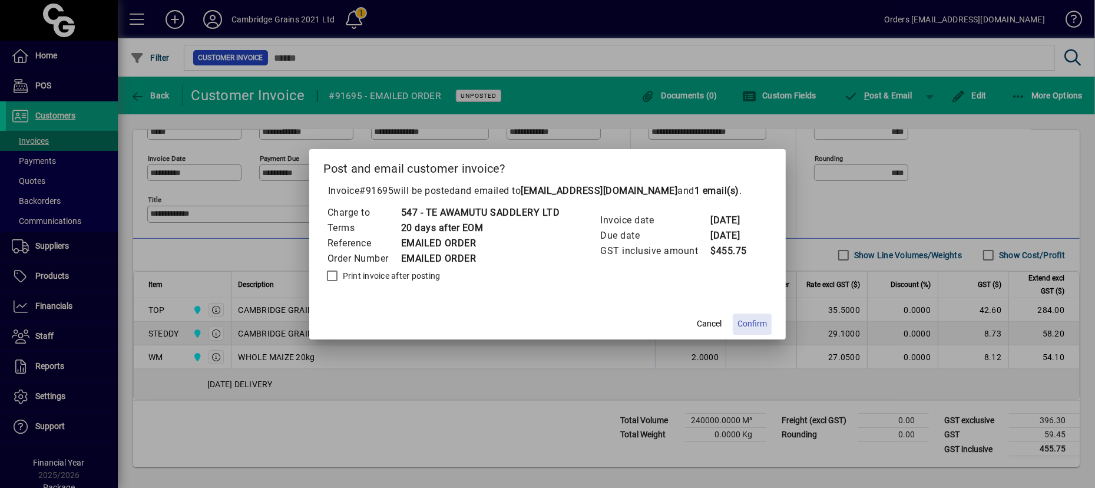
click at [754, 317] on span "Confirm" at bounding box center [751, 323] width 29 height 12
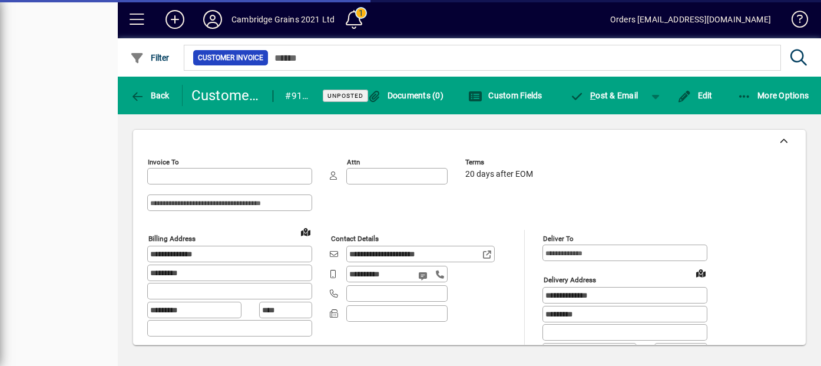
type input "**********"
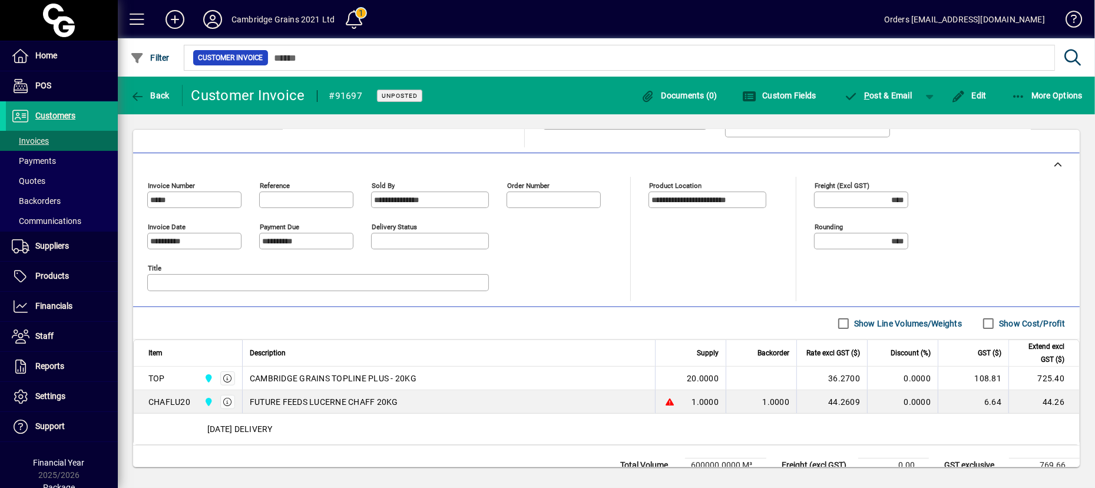
scroll to position [294, 0]
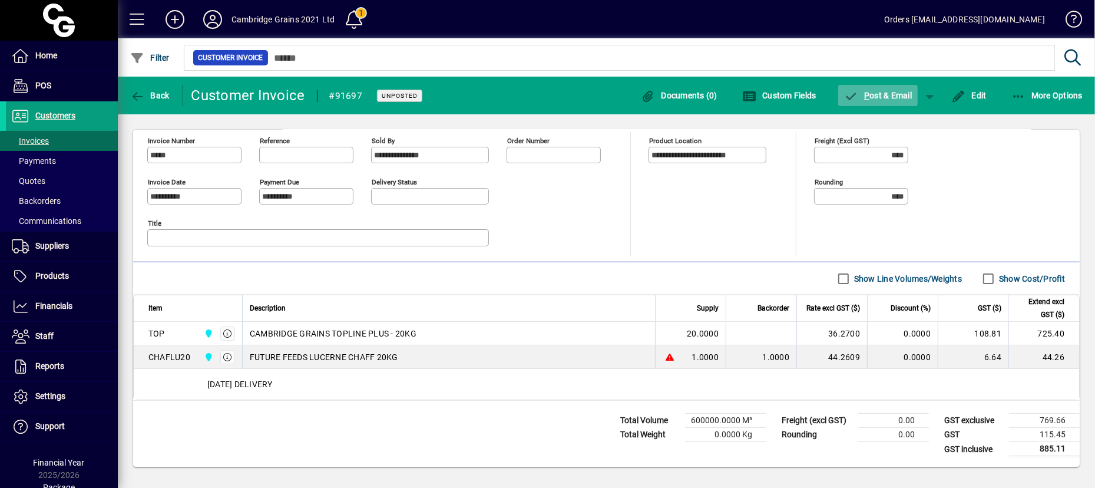
click at [820, 95] on span "P ost & Email" at bounding box center [878, 95] width 68 height 9
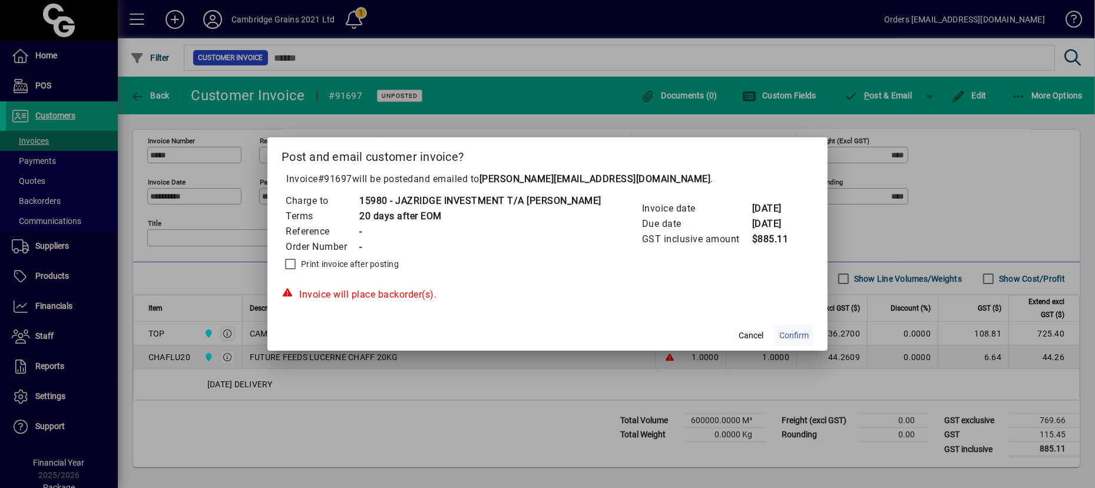
click at [793, 335] on span "Confirm" at bounding box center [793, 335] width 29 height 12
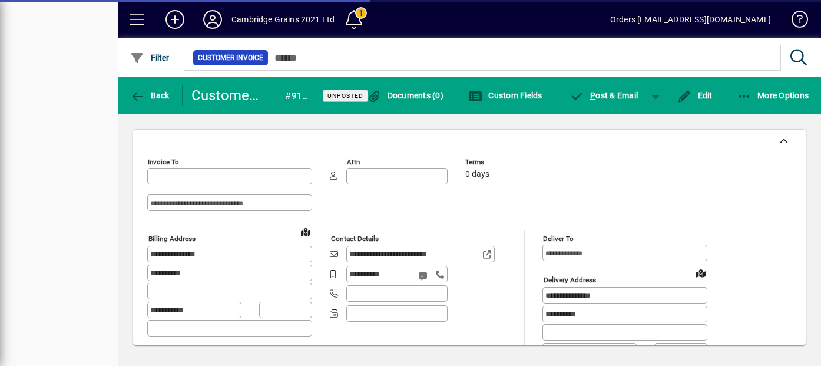
type input "**********"
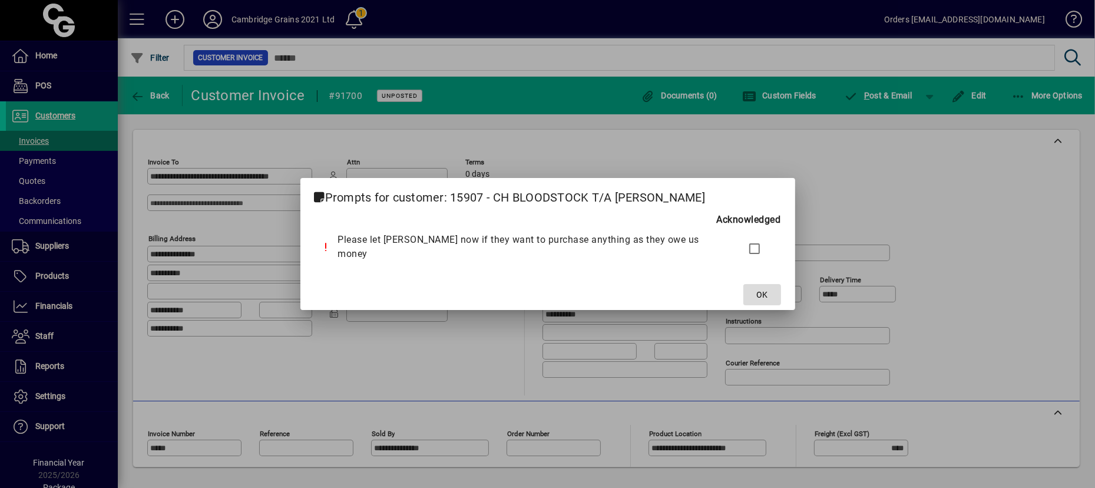
click at [756, 289] on span "OK" at bounding box center [761, 295] width 11 height 12
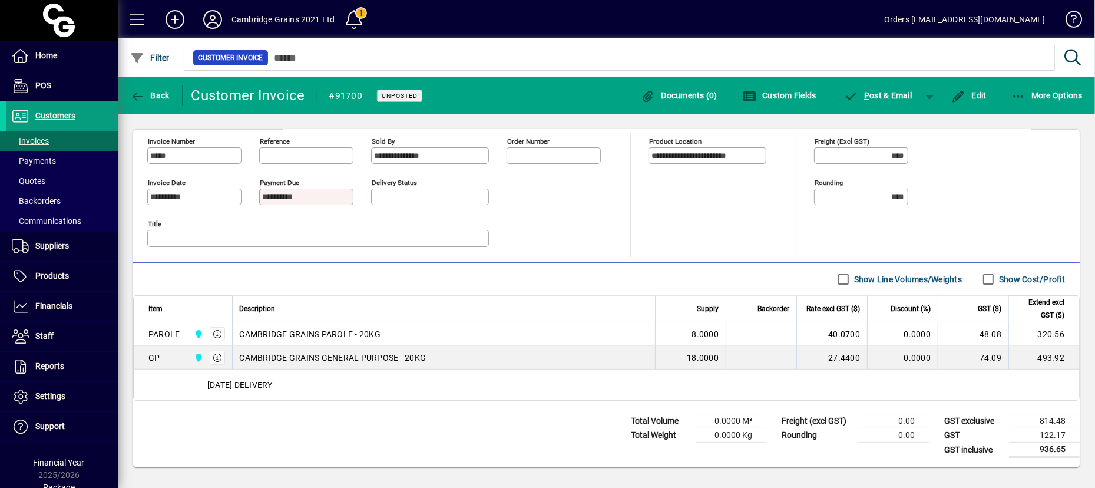
scroll to position [294, 0]
click at [820, 98] on span "P ost & Email" at bounding box center [878, 95] width 68 height 9
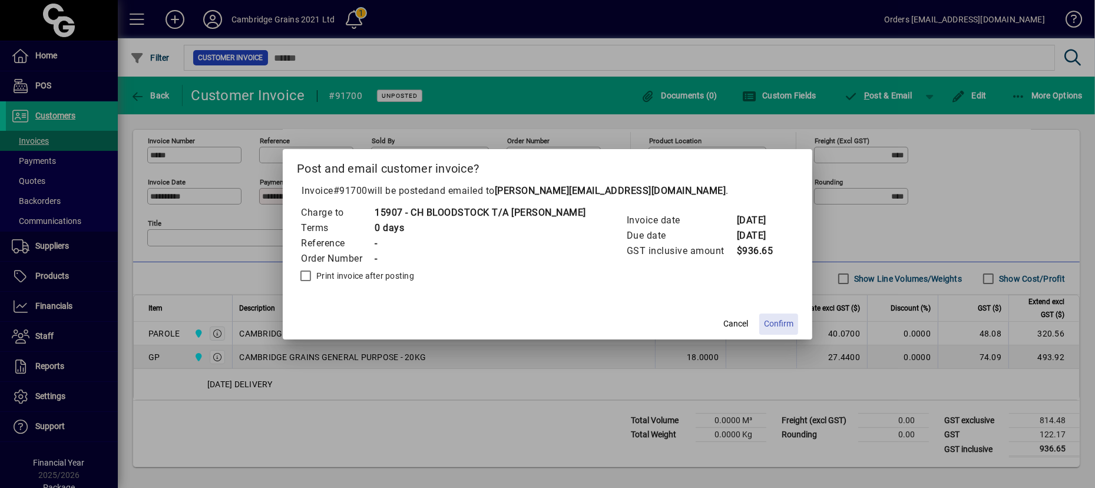
click at [785, 319] on span "Confirm" at bounding box center [778, 323] width 29 height 12
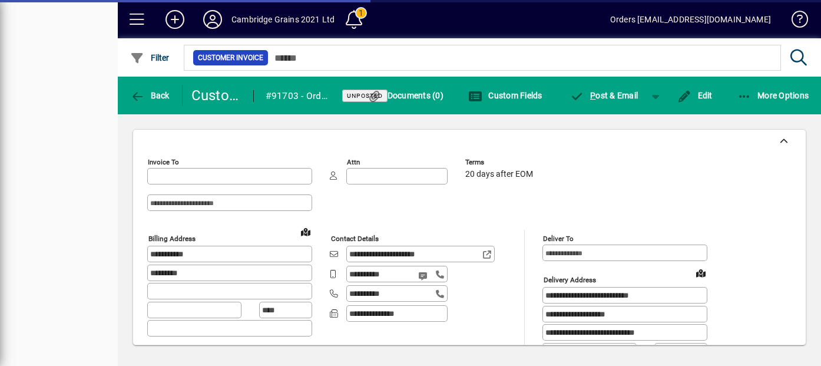
type input "**********"
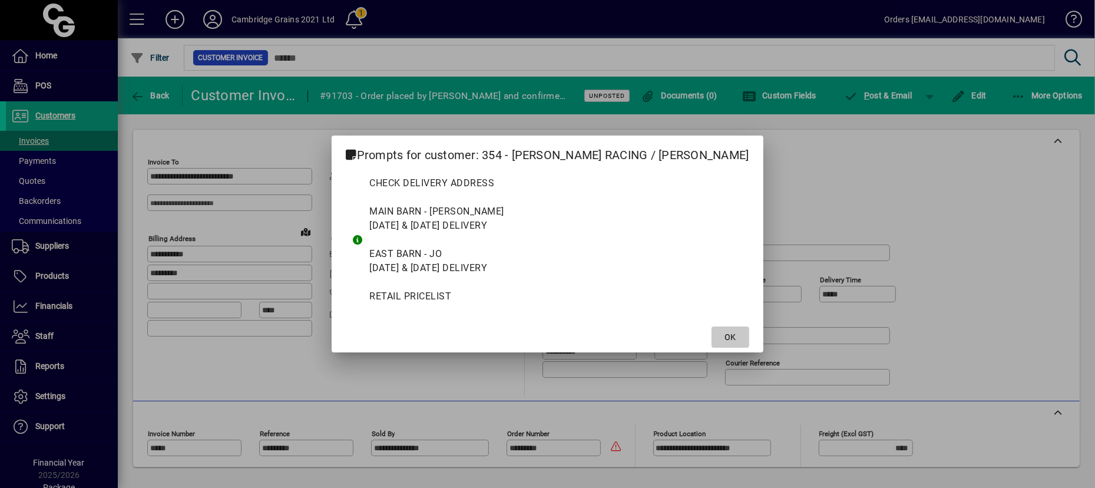
click at [724, 335] on span "OK" at bounding box center [729, 337] width 11 height 12
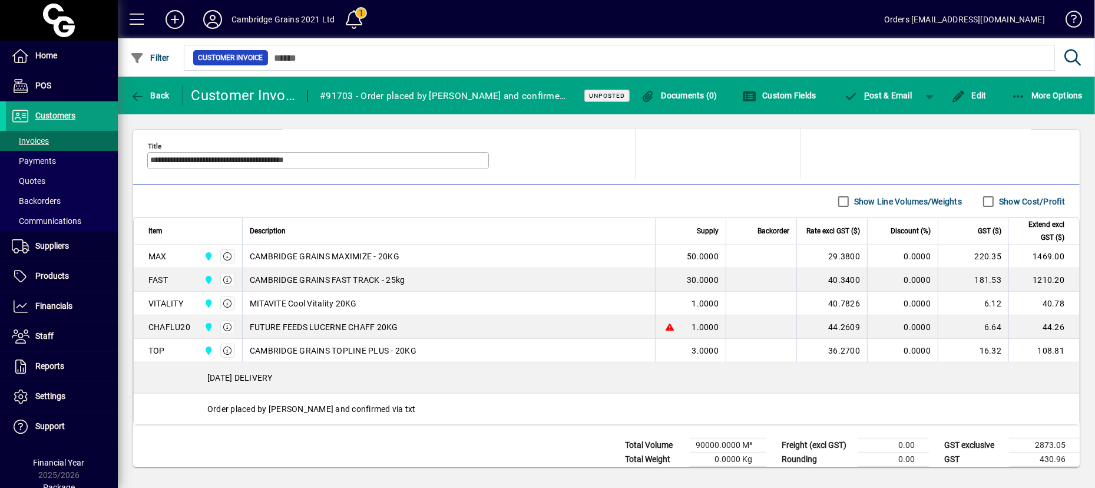
scroll to position [259, 0]
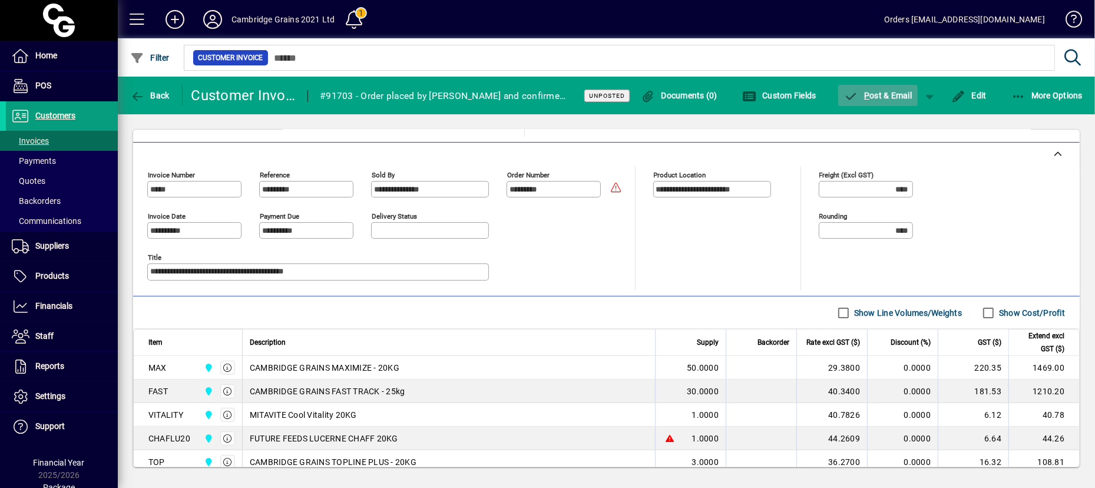
click at [820, 92] on span "P ost & Email" at bounding box center [878, 95] width 68 height 9
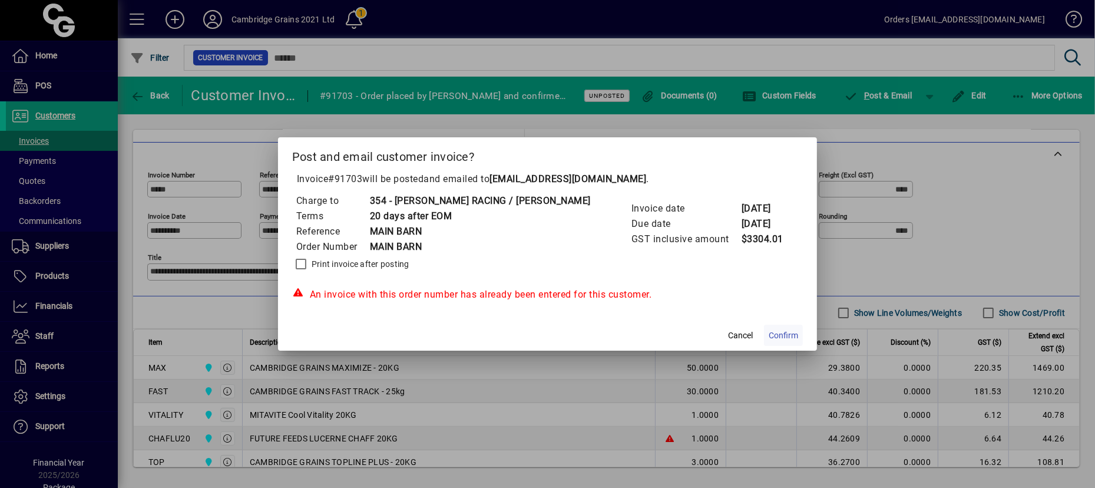
click at [769, 333] on span "Confirm" at bounding box center [783, 335] width 29 height 12
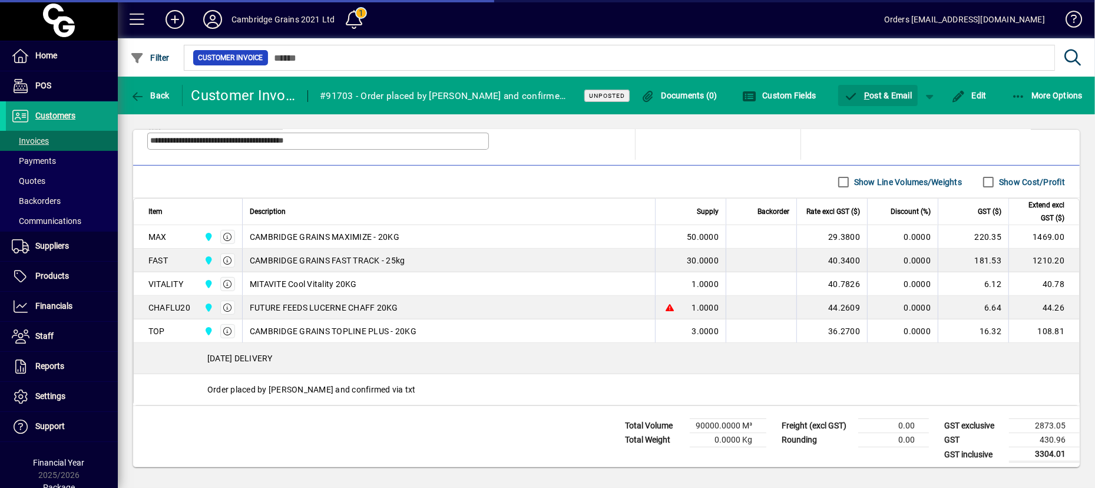
scroll to position [390, 0]
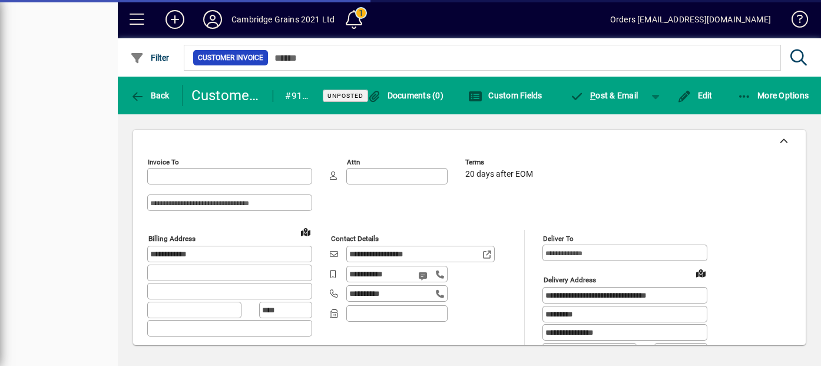
type input "**********"
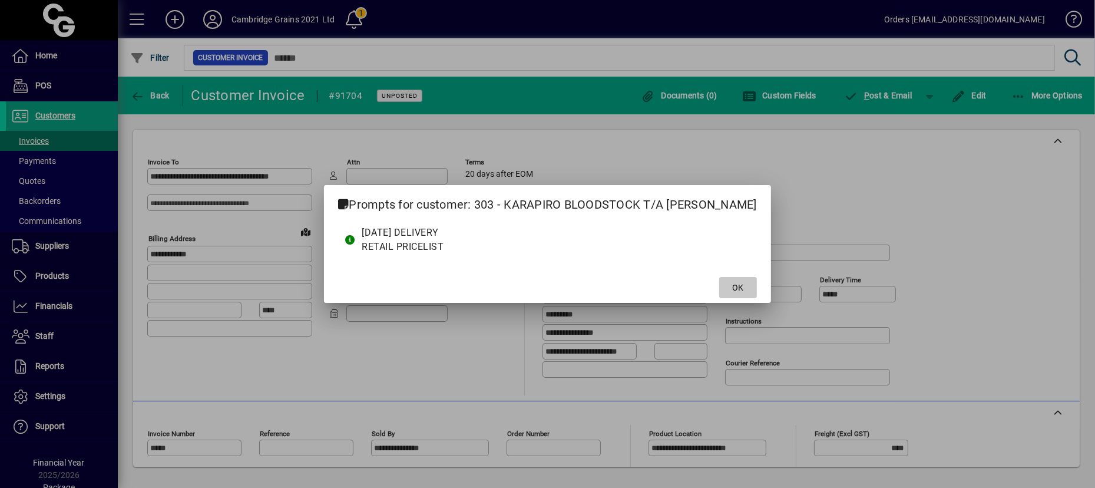
click at [732, 284] on span "OK" at bounding box center [737, 288] width 11 height 12
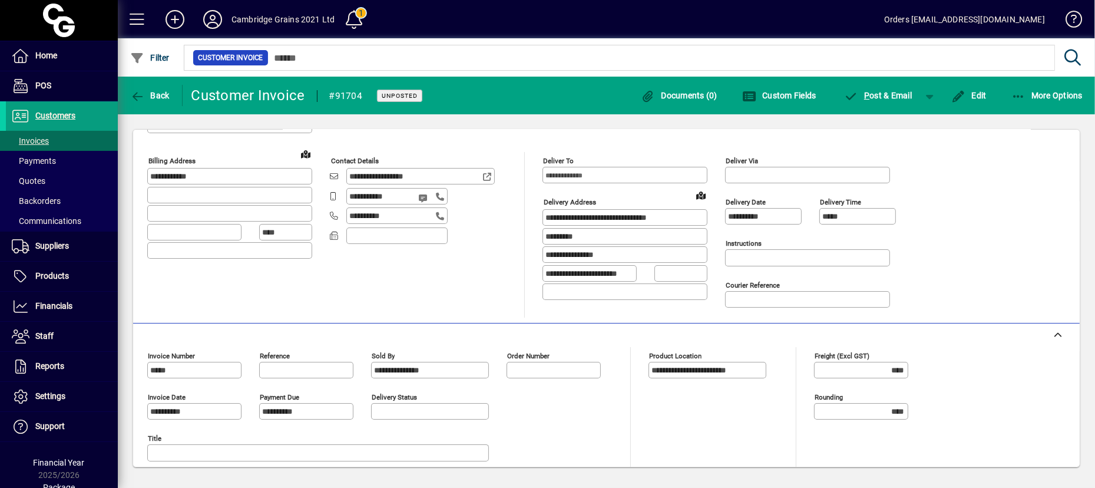
scroll to position [25, 0]
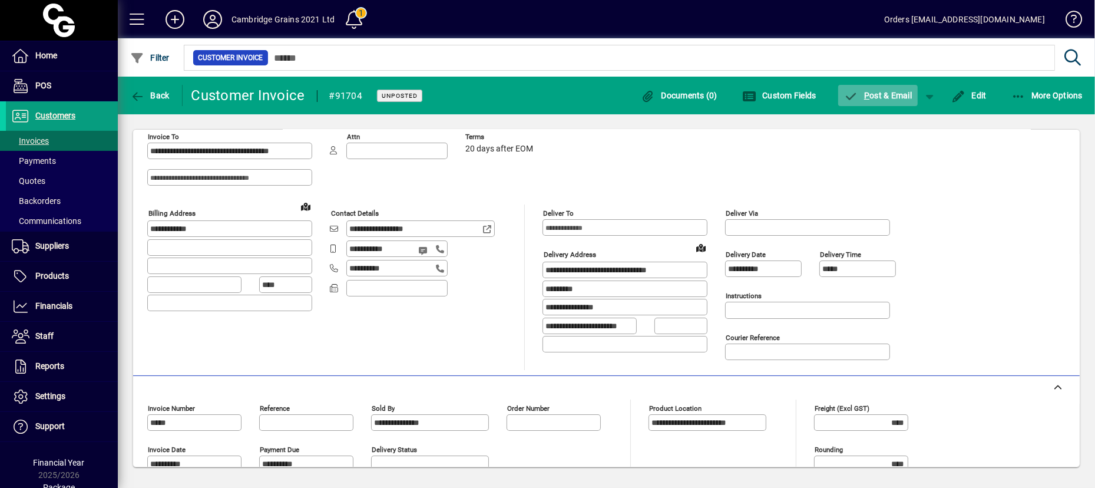
click at [820, 96] on span "P ost & Email" at bounding box center [878, 95] width 68 height 9
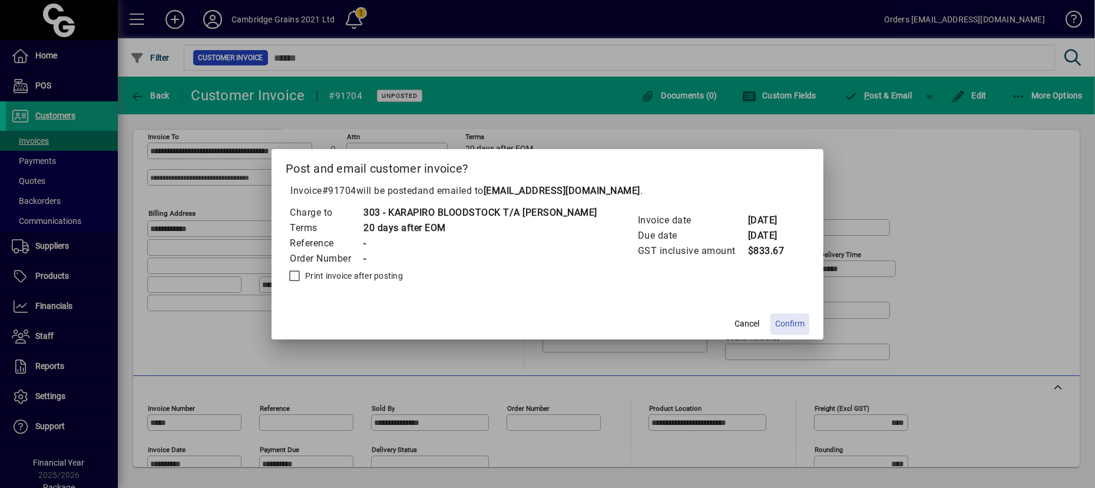
click at [776, 325] on span "Confirm" at bounding box center [789, 323] width 29 height 12
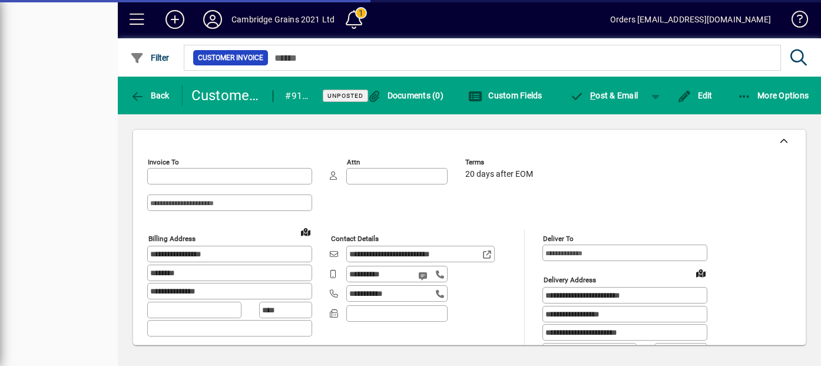
type input "**********"
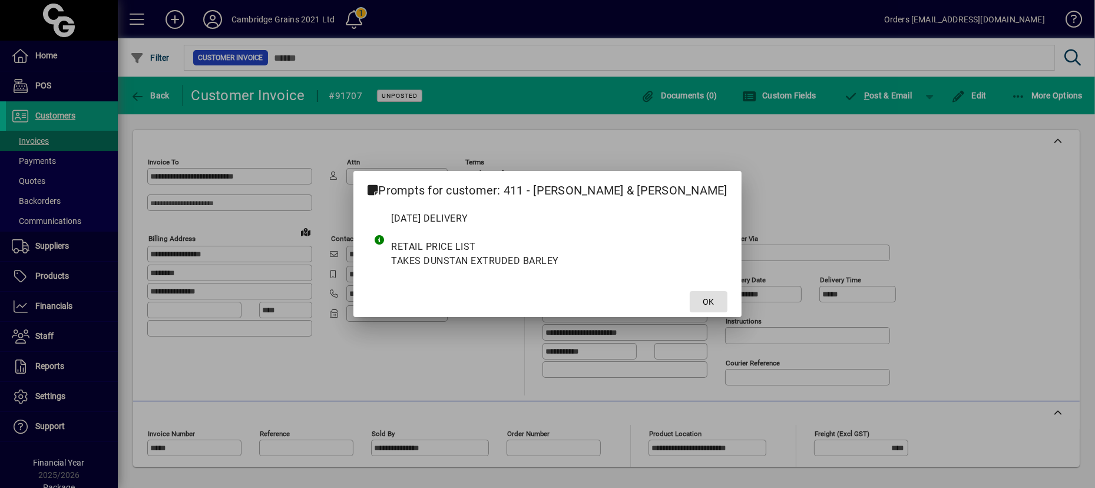
click at [703, 303] on span "OK" at bounding box center [708, 302] width 11 height 12
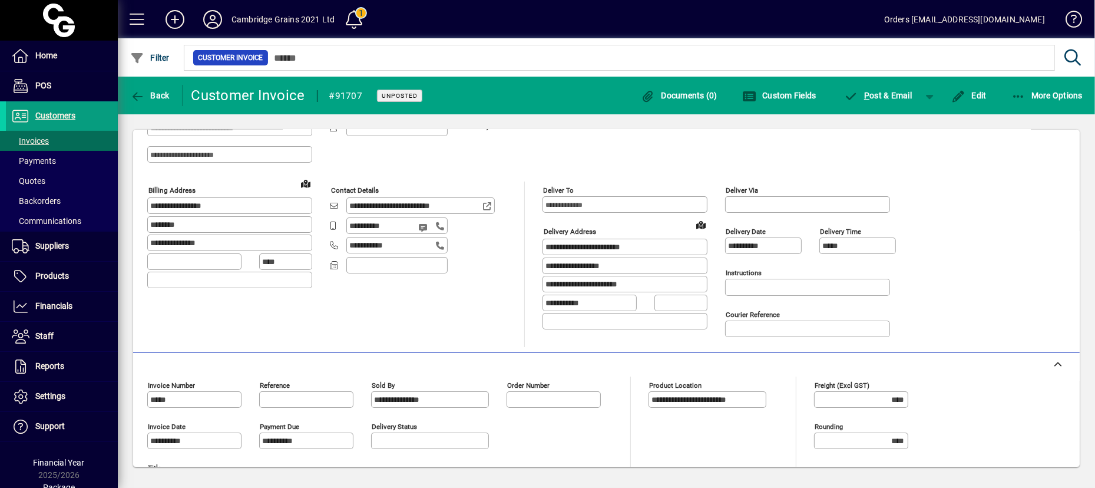
scroll to position [32, 0]
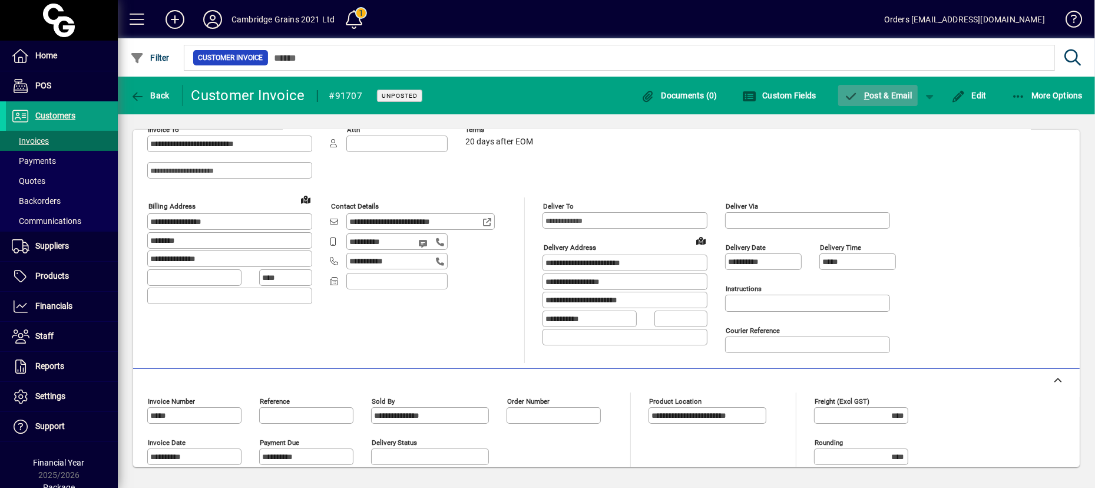
click at [820, 101] on span "button" at bounding box center [878, 95] width 80 height 28
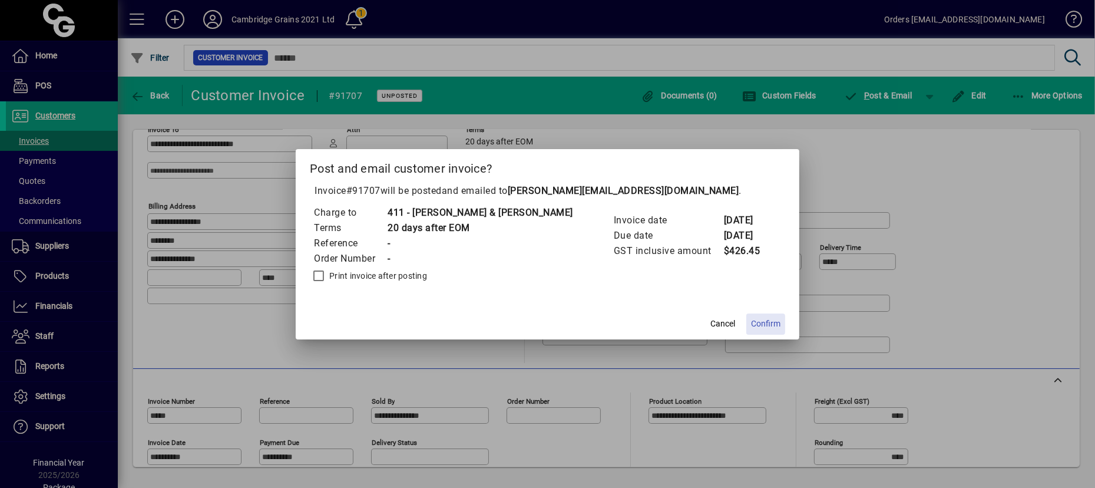
click at [751, 324] on span "Confirm" at bounding box center [765, 323] width 29 height 12
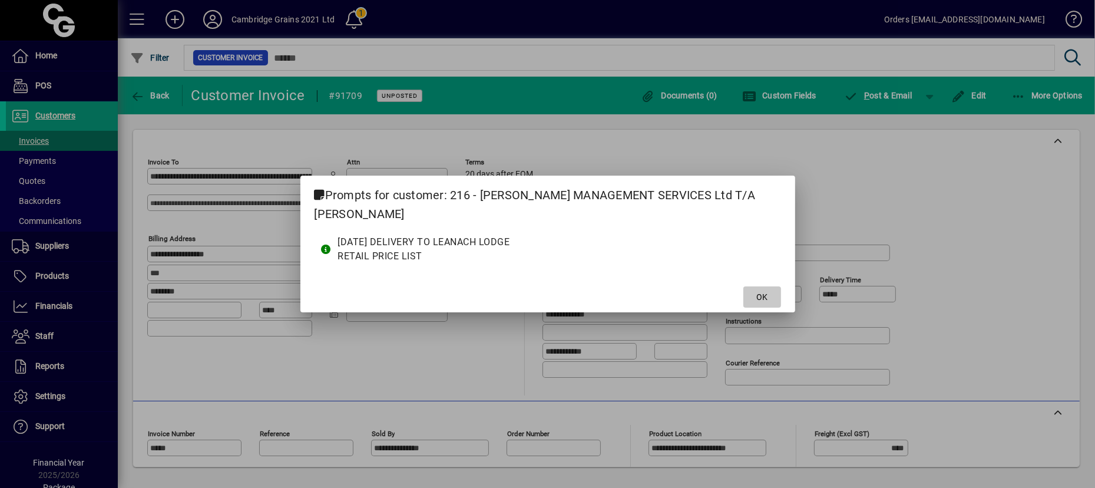
click at [778, 296] on span at bounding box center [762, 297] width 38 height 28
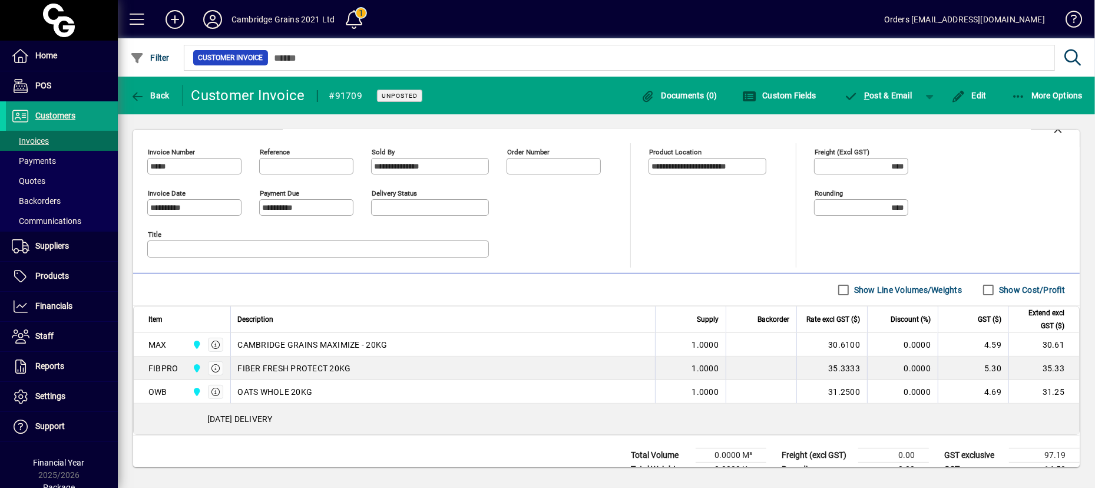
scroll to position [317, 0]
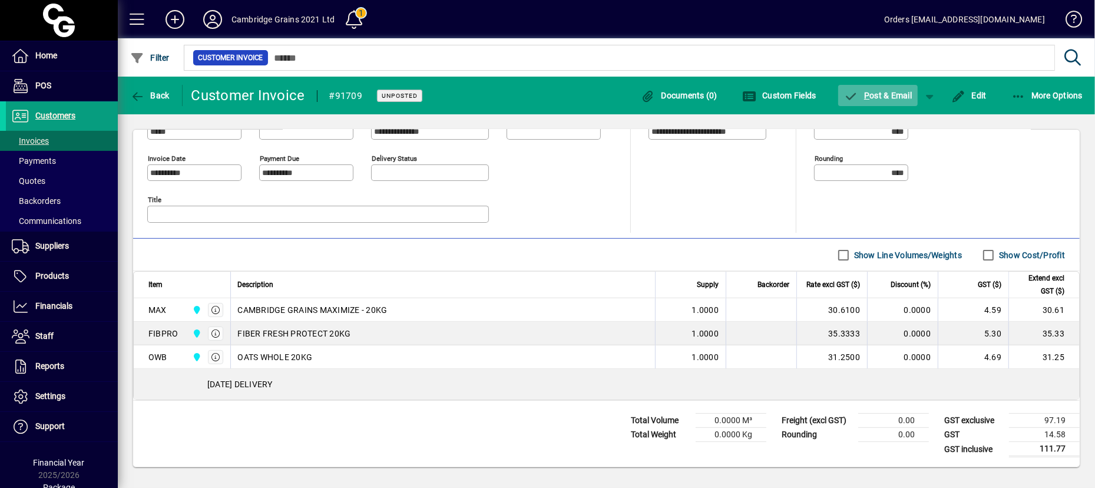
click at [820, 97] on span "P ost & Email" at bounding box center [878, 95] width 68 height 9
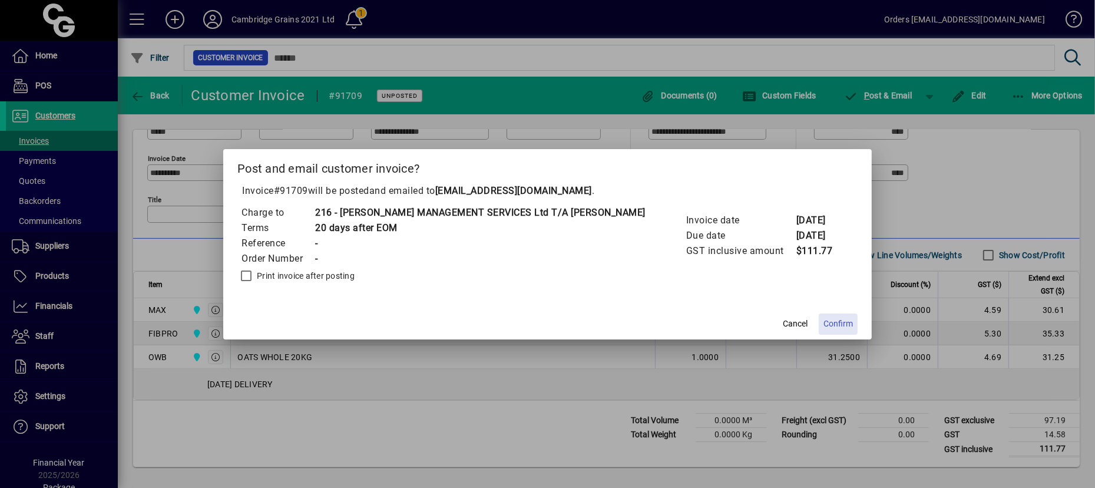
click at [820, 322] on span "Confirm" at bounding box center [837, 323] width 29 height 12
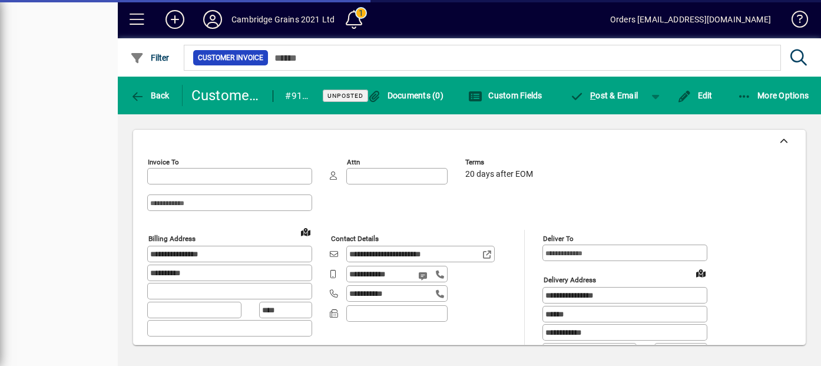
type input "**********"
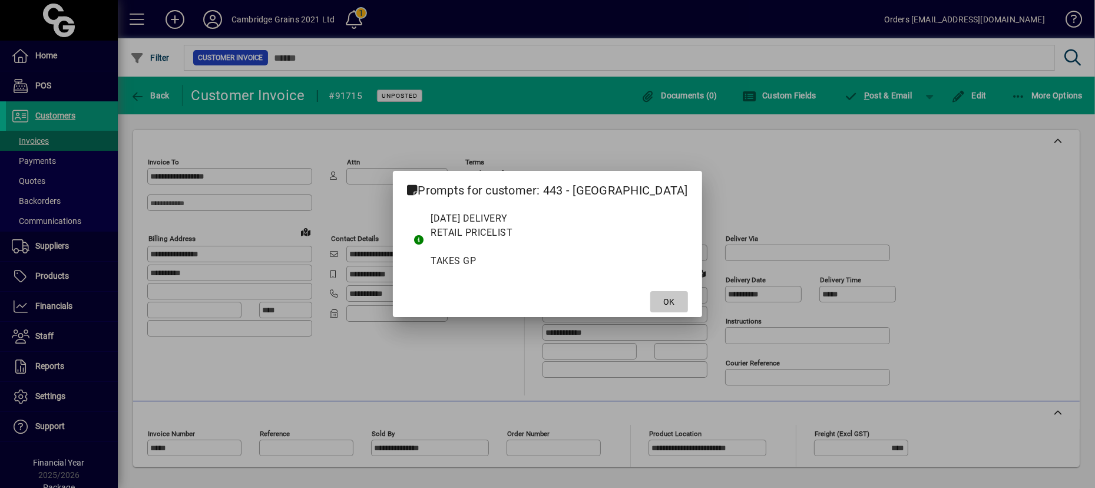
click at [663, 303] on span "OK" at bounding box center [668, 302] width 11 height 12
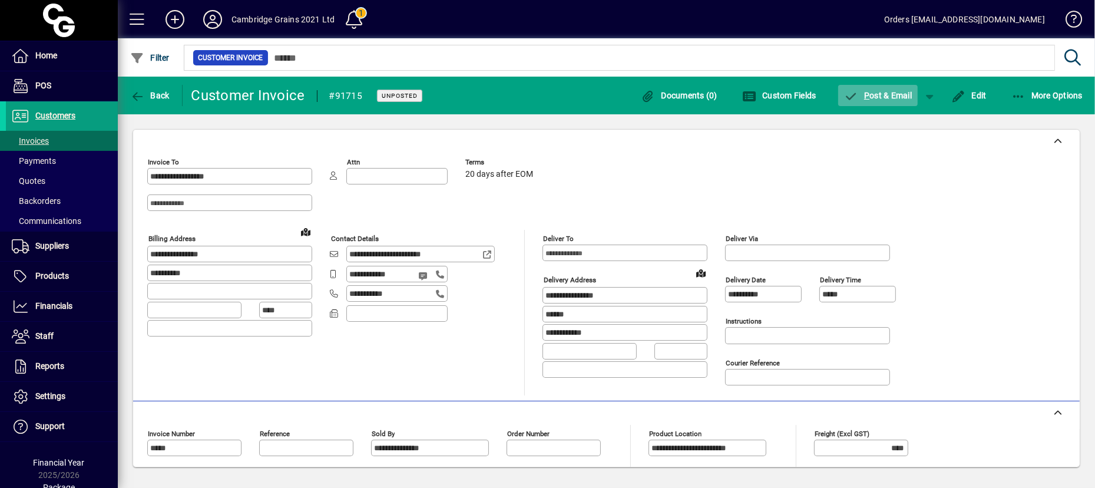
click at [820, 94] on span "P ost & Email" at bounding box center [878, 95] width 68 height 9
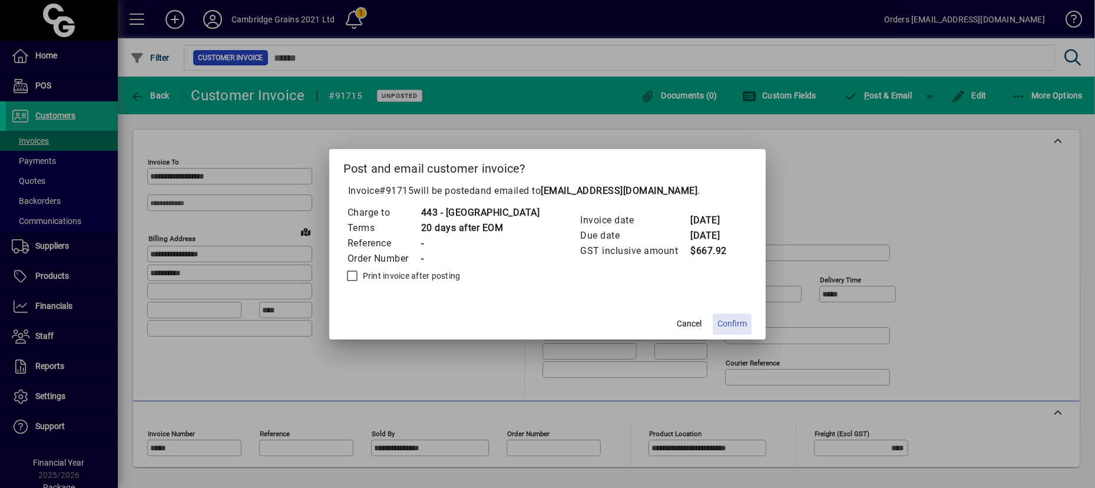
click at [736, 322] on span "Confirm" at bounding box center [731, 323] width 29 height 12
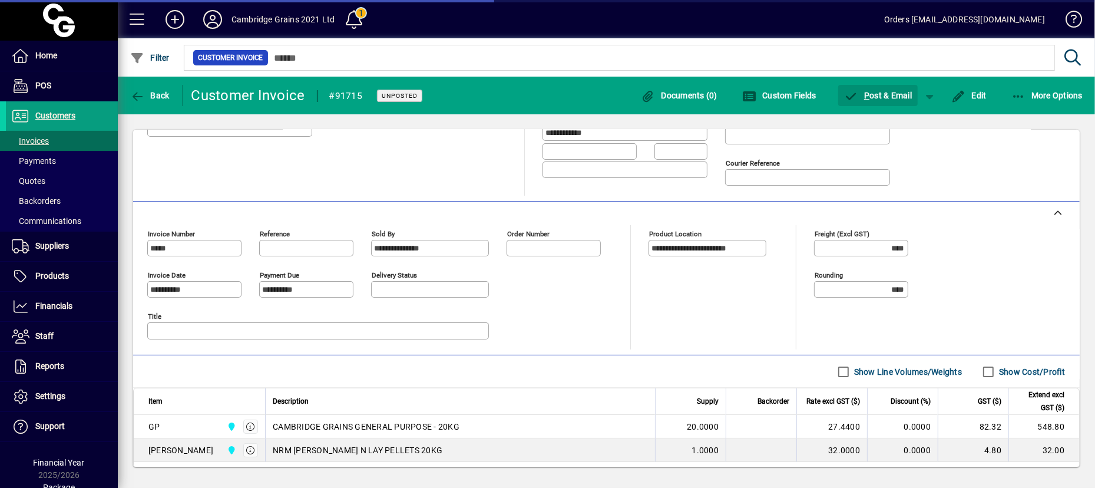
scroll to position [294, 0]
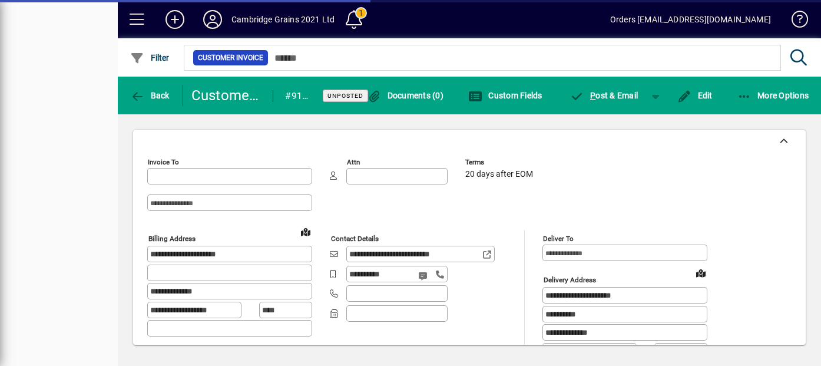
type input "**********"
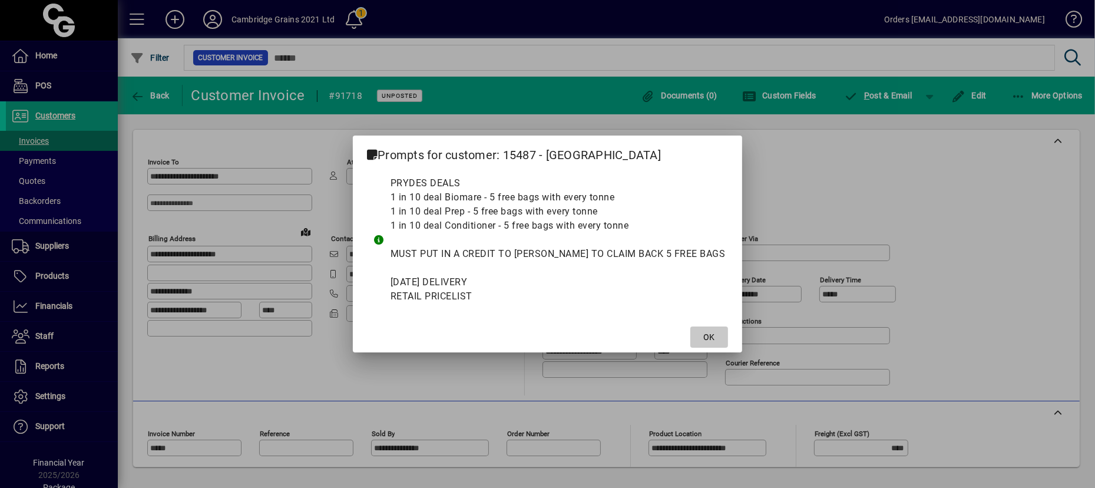
click at [704, 338] on span "OK" at bounding box center [709, 337] width 11 height 12
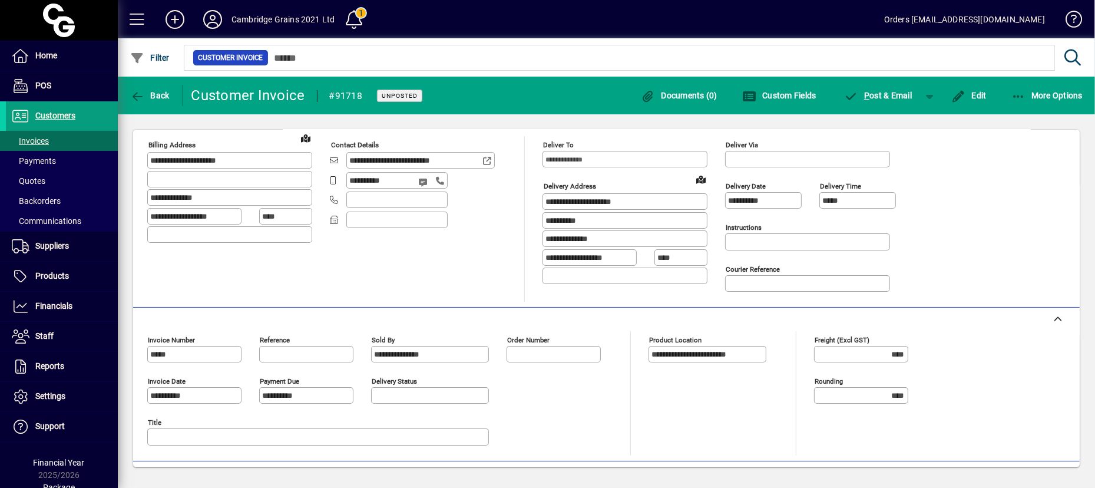
scroll to position [93, 0]
click at [820, 96] on span "P" at bounding box center [866, 95] width 5 height 9
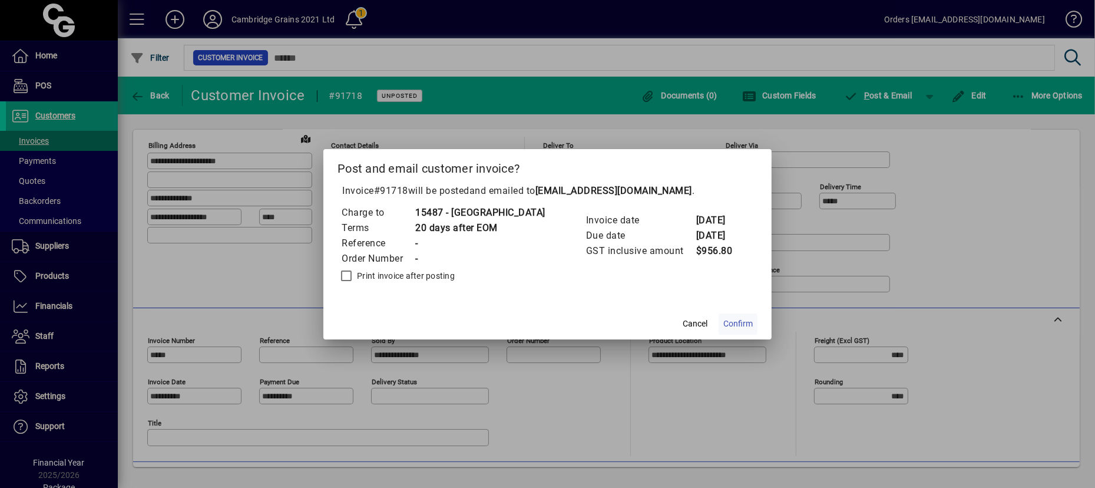
click at [746, 321] on span "Confirm" at bounding box center [737, 323] width 29 height 12
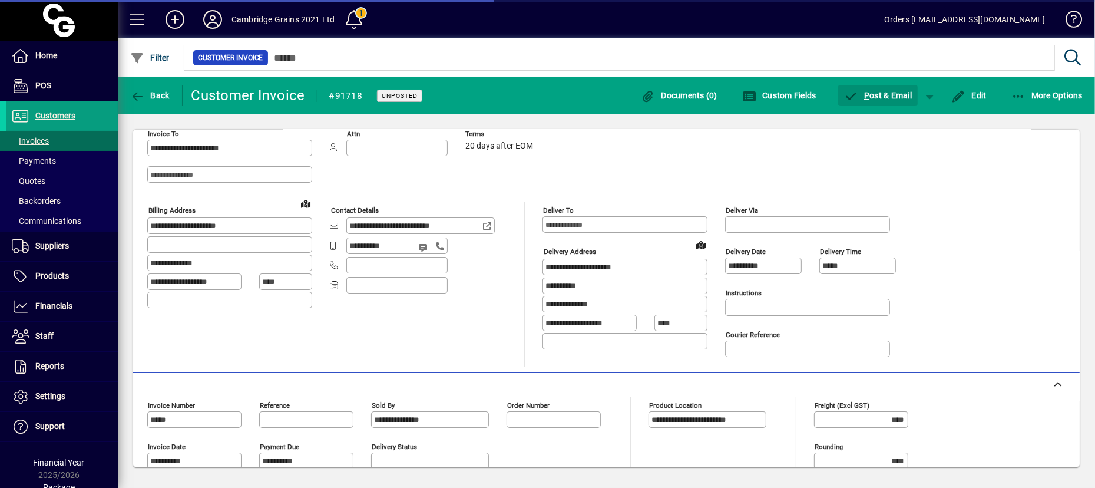
scroll to position [0, 0]
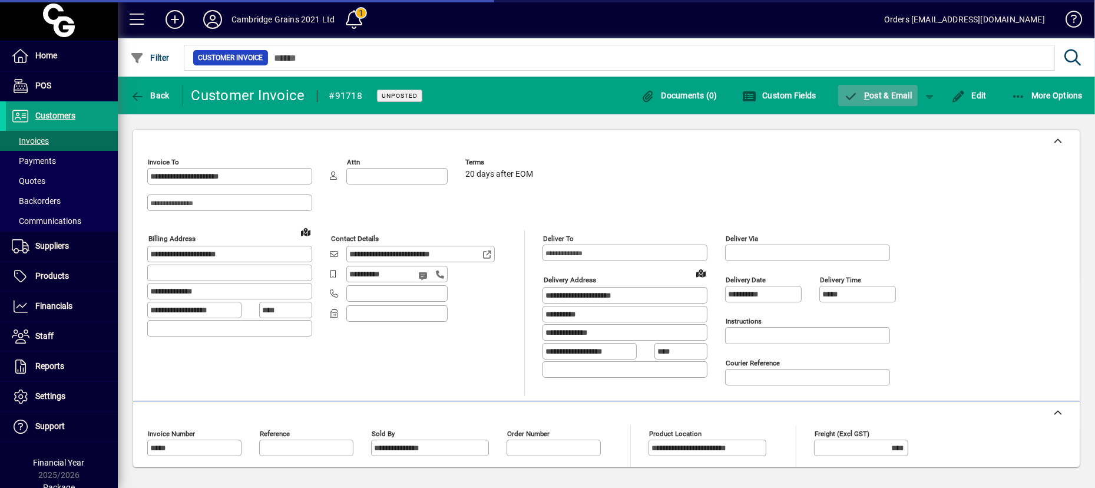
click at [820, 94] on span "P ost & Email" at bounding box center [878, 95] width 68 height 9
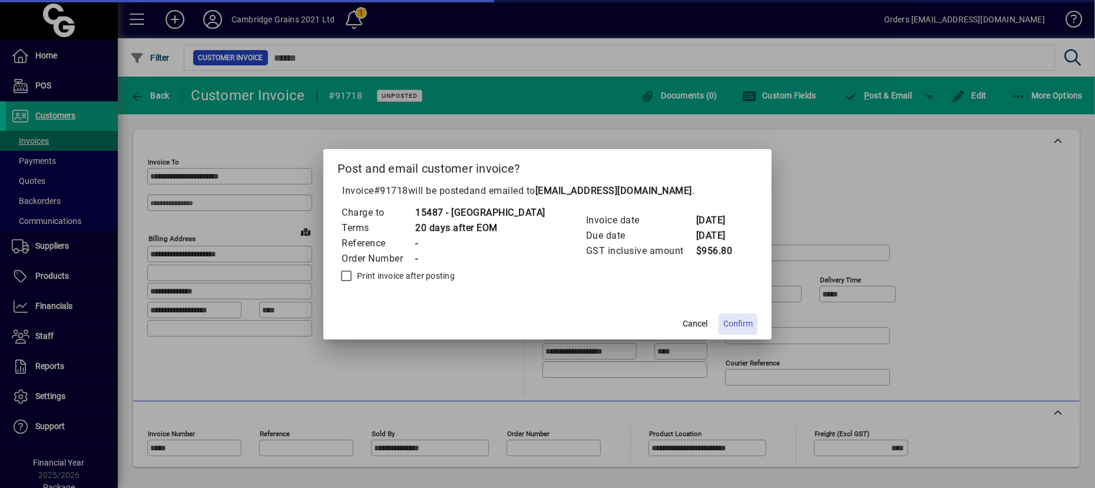
click at [734, 325] on span "Confirm" at bounding box center [737, 323] width 29 height 12
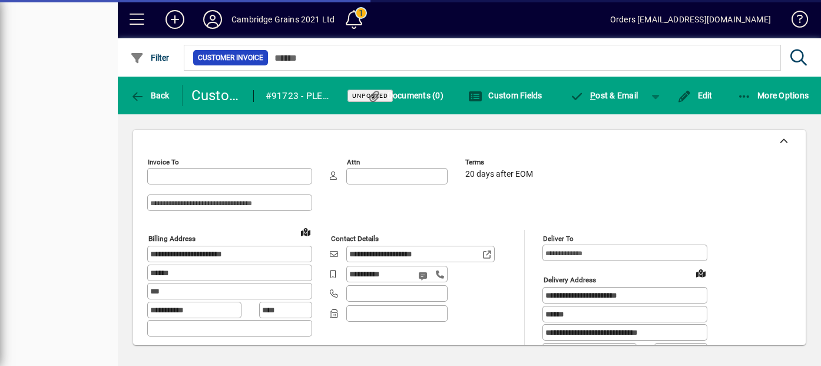
type input "**********"
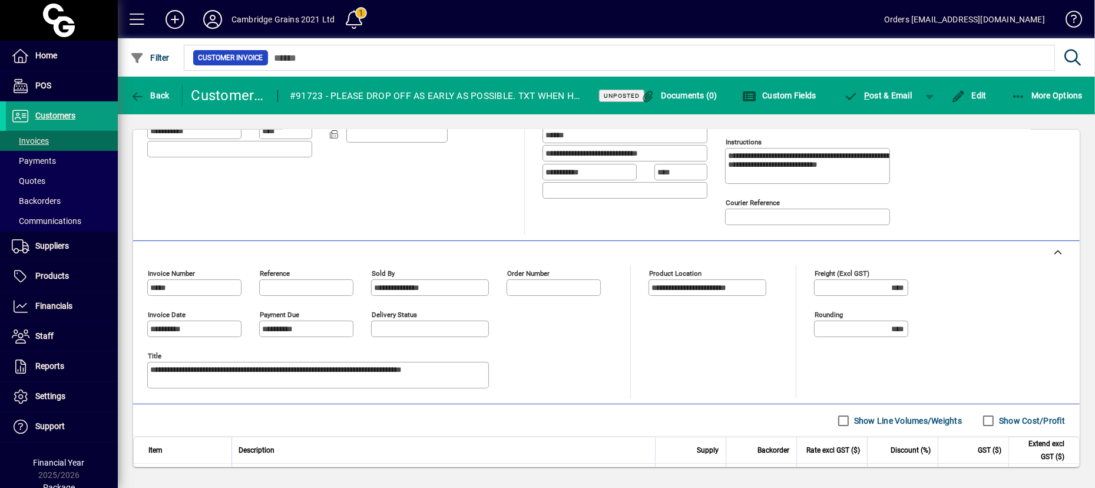
scroll to position [127, 0]
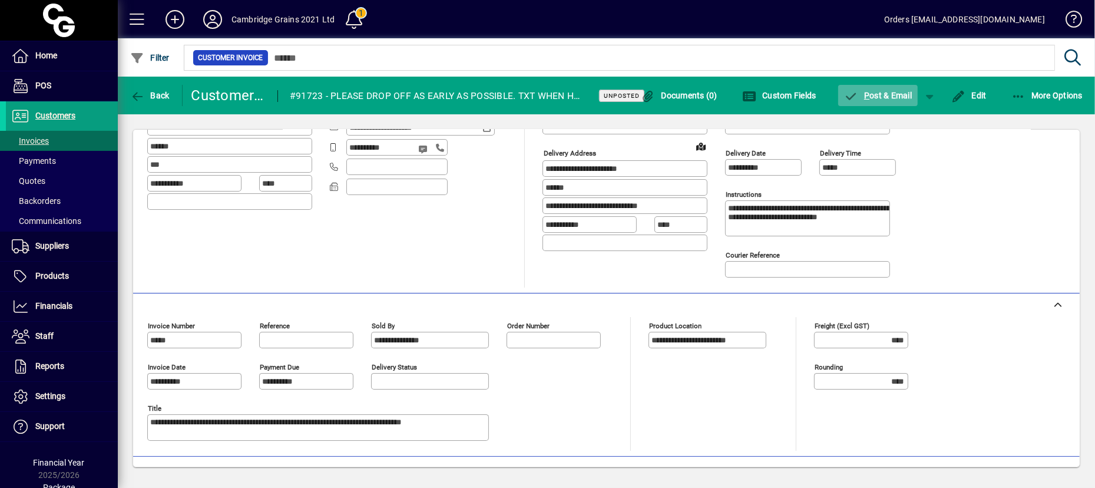
click at [820, 99] on icon "button" at bounding box center [851, 97] width 15 height 12
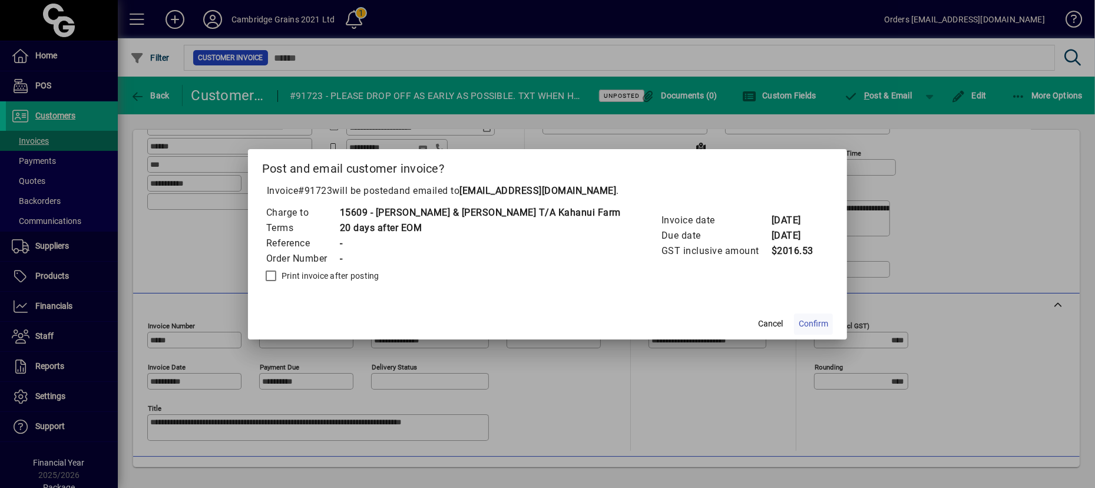
click at [799, 319] on span "Confirm" at bounding box center [813, 323] width 29 height 12
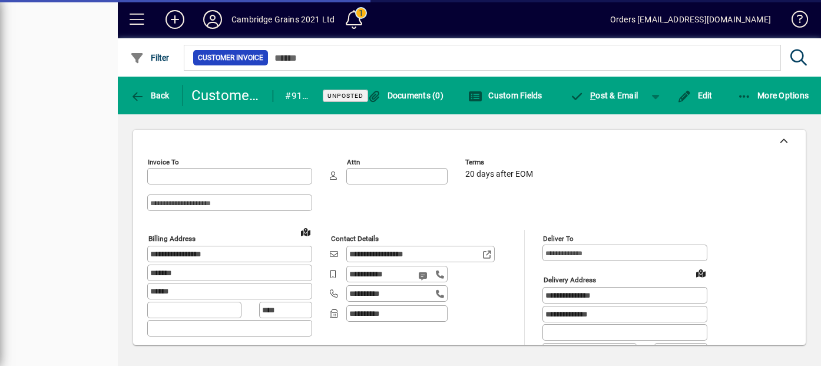
type input "**********"
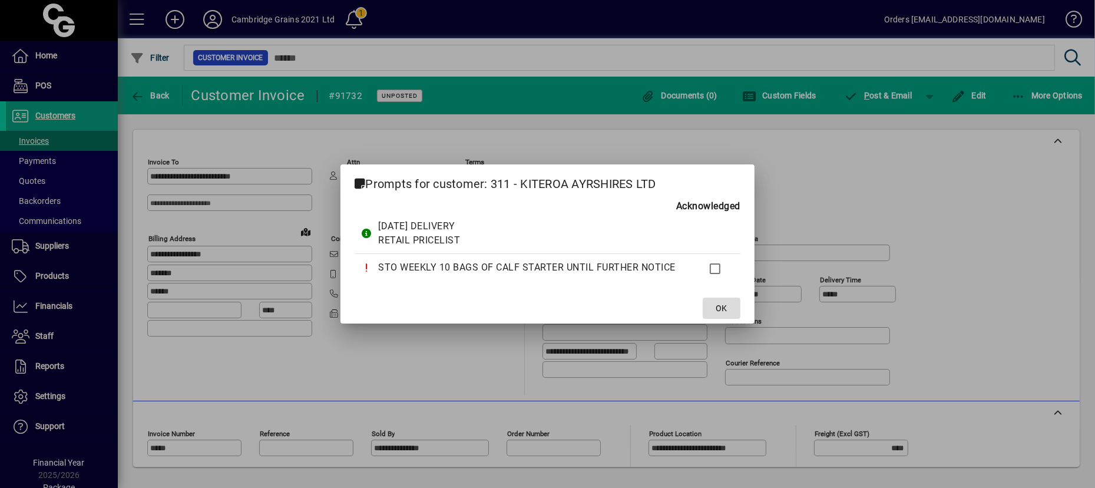
click at [729, 305] on span at bounding box center [722, 308] width 38 height 28
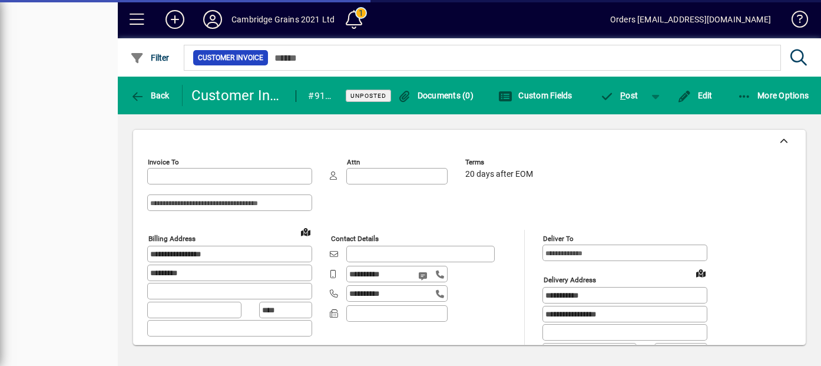
type input "**********"
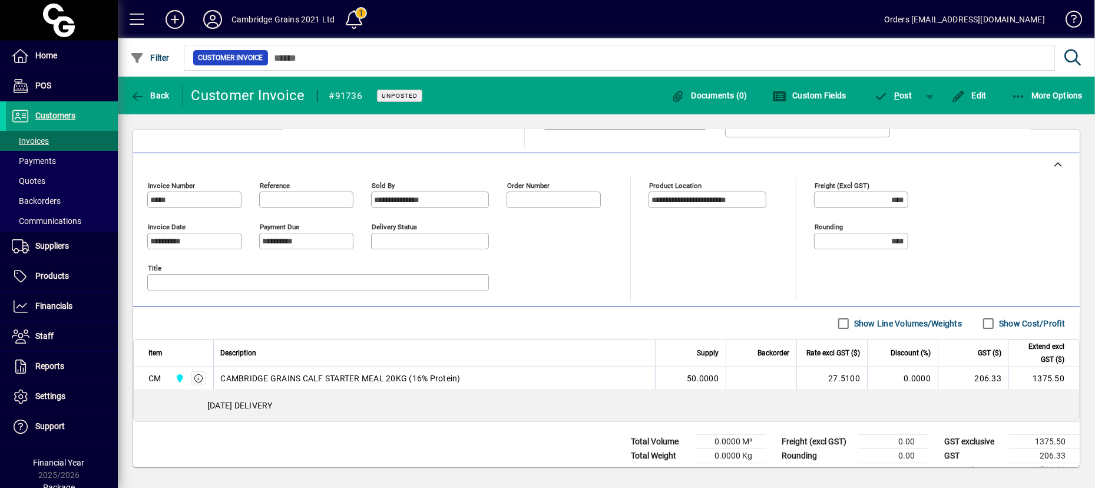
scroll to position [270, 0]
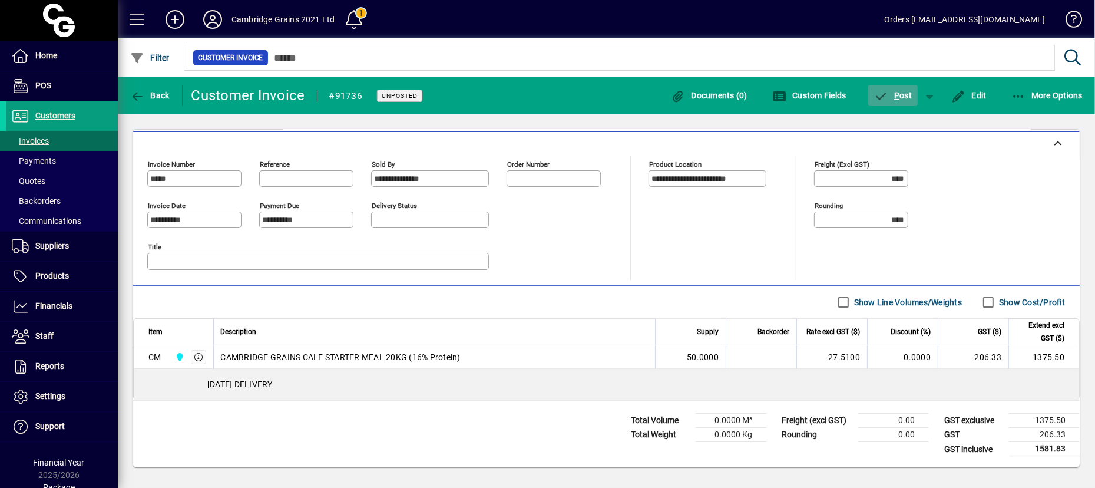
click at [820, 92] on span "P ost" at bounding box center [893, 95] width 38 height 9
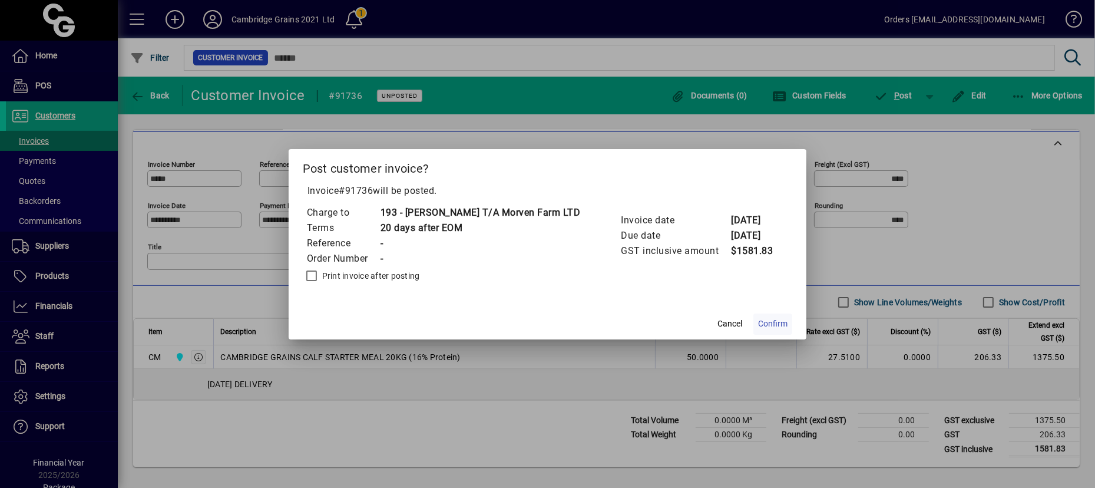
click at [787, 320] on span "Confirm" at bounding box center [772, 323] width 29 height 12
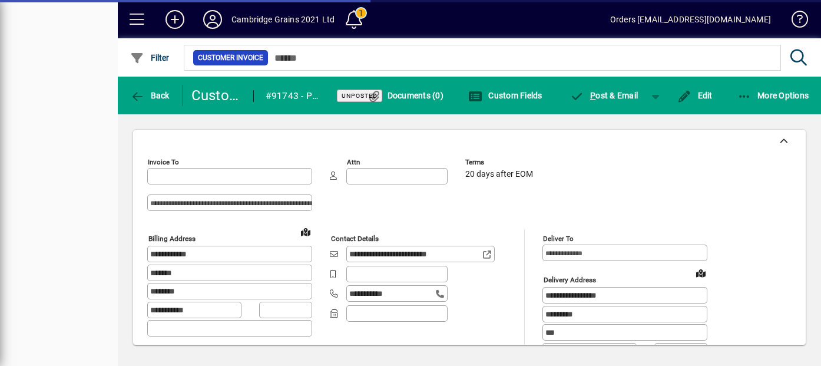
type input "**********"
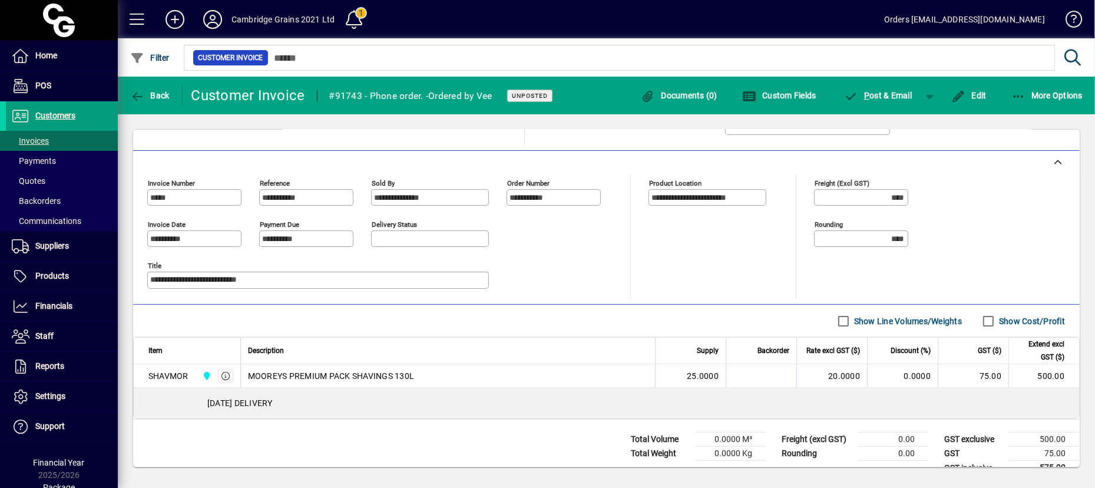
scroll to position [270, 0]
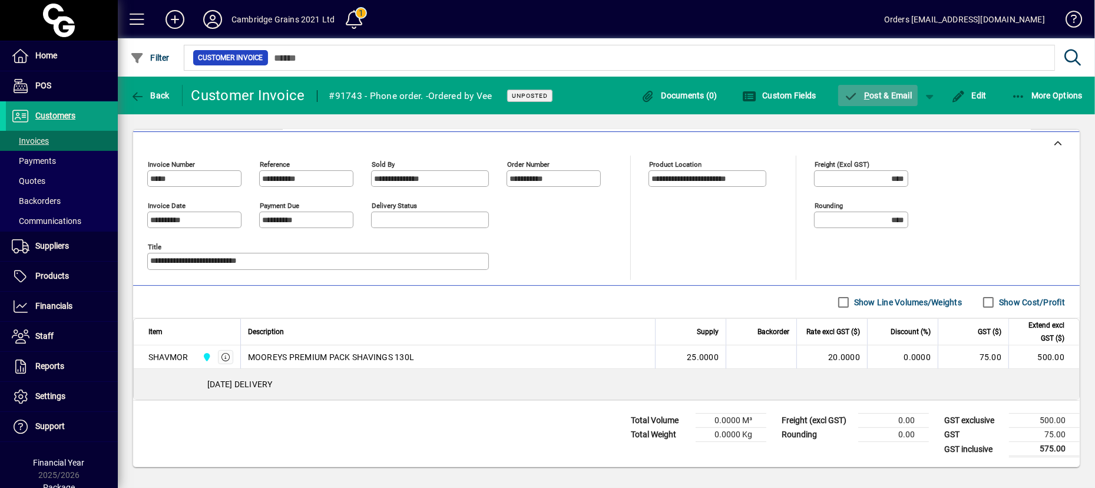
click at [820, 95] on span "P ost & Email" at bounding box center [878, 95] width 68 height 9
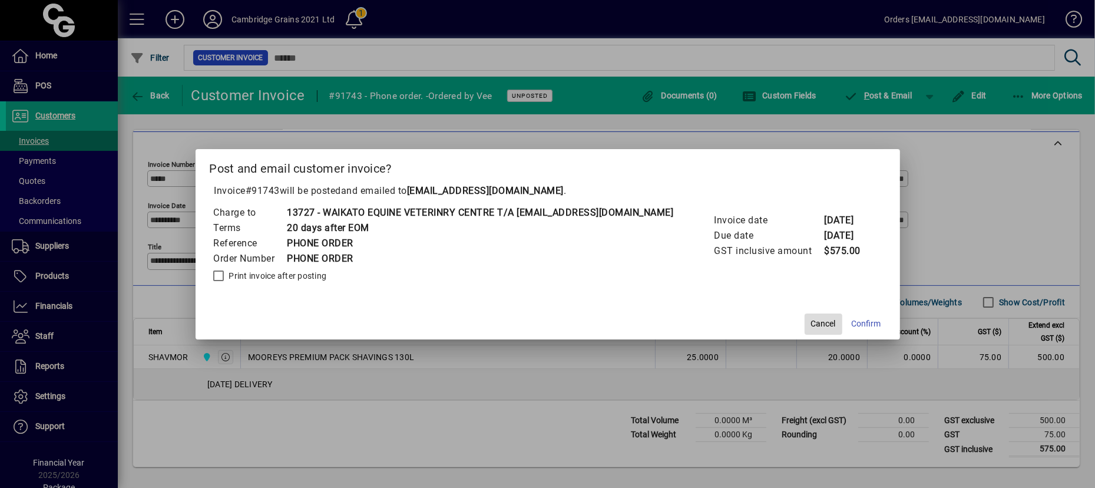
click at [817, 323] on span "Cancel" at bounding box center [823, 323] width 25 height 12
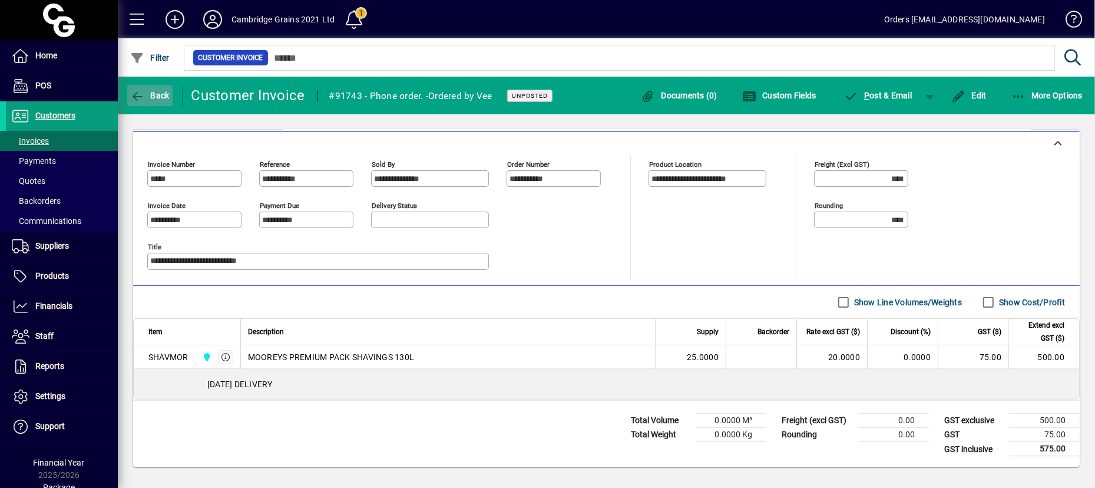
click at [139, 91] on icon "button" at bounding box center [137, 97] width 15 height 12
